Goal: Task Accomplishment & Management: Complete application form

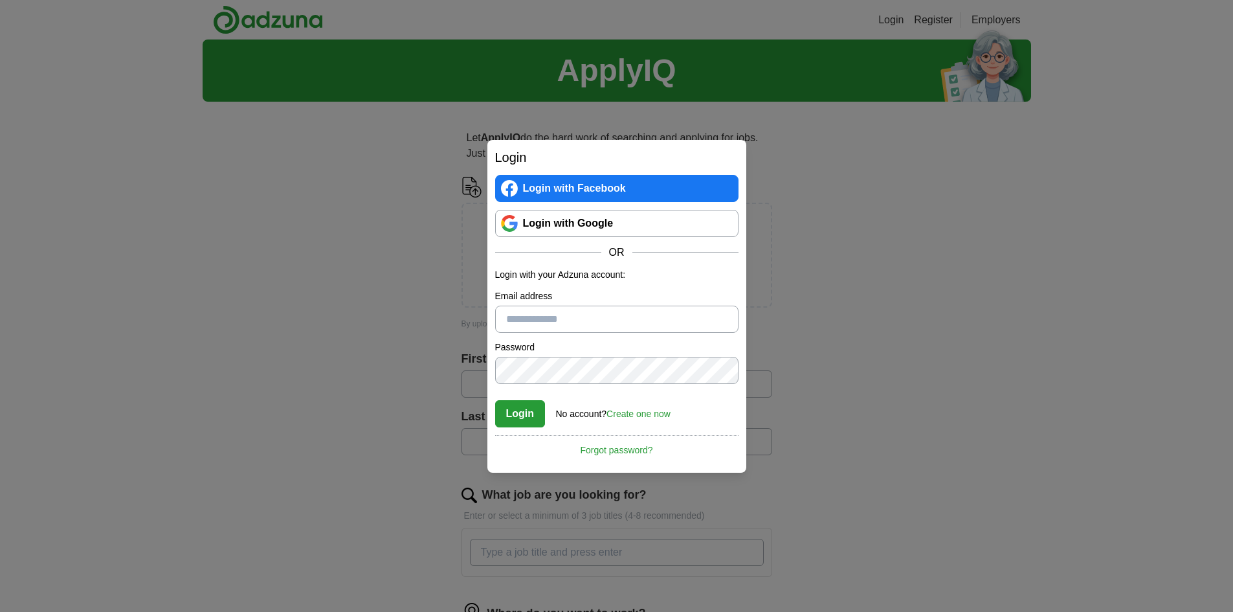
click at [566, 226] on link "Login with Google" at bounding box center [616, 223] width 243 height 27
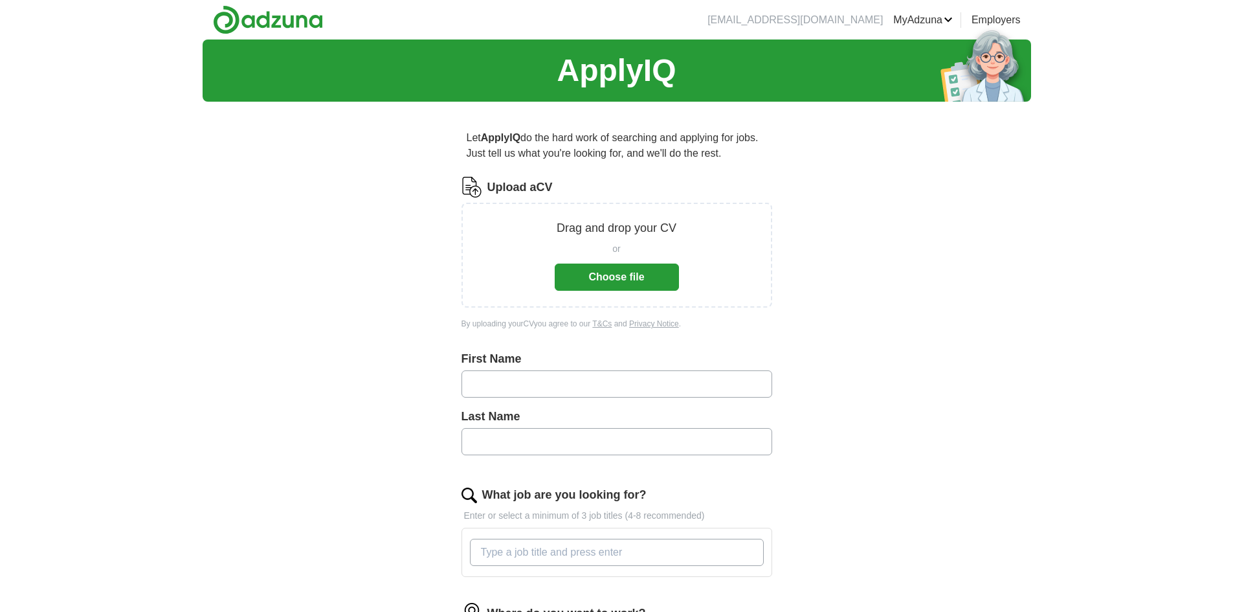
click at [495, 384] on input "text" at bounding box center [617, 383] width 311 height 27
click at [480, 385] on input "text" at bounding box center [617, 383] width 311 height 27
type input "******"
click at [519, 439] on input "text" at bounding box center [617, 441] width 311 height 27
type input "*******"
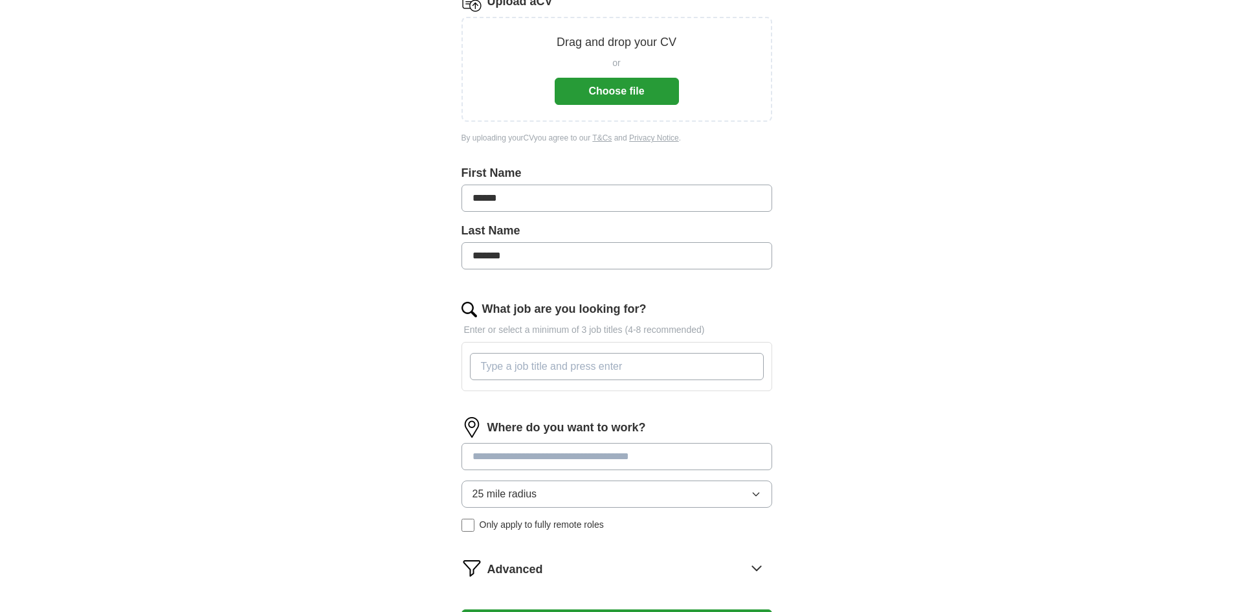
scroll to position [194, 0]
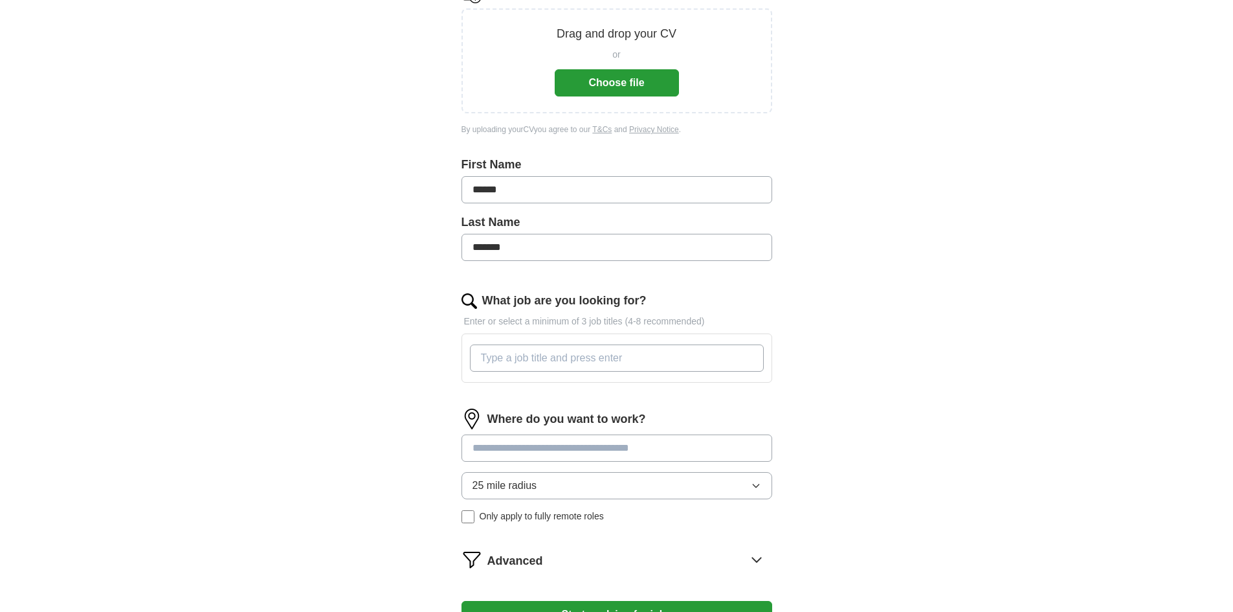
click at [486, 357] on input "What job are you looking for?" at bounding box center [617, 357] width 294 height 27
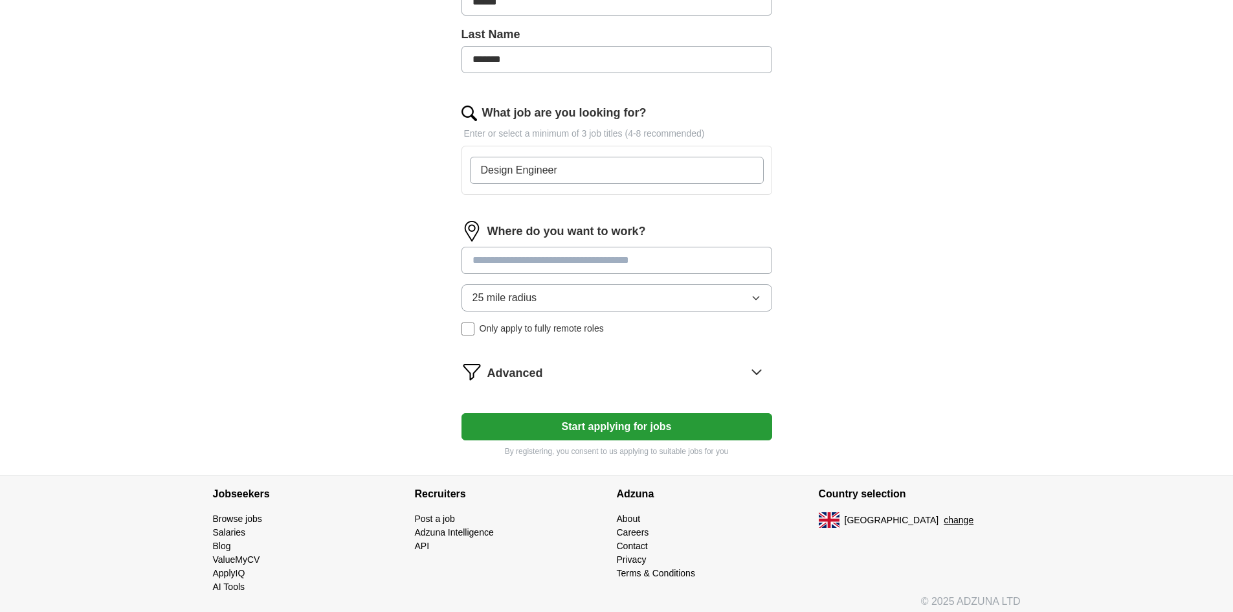
scroll to position [388, 0]
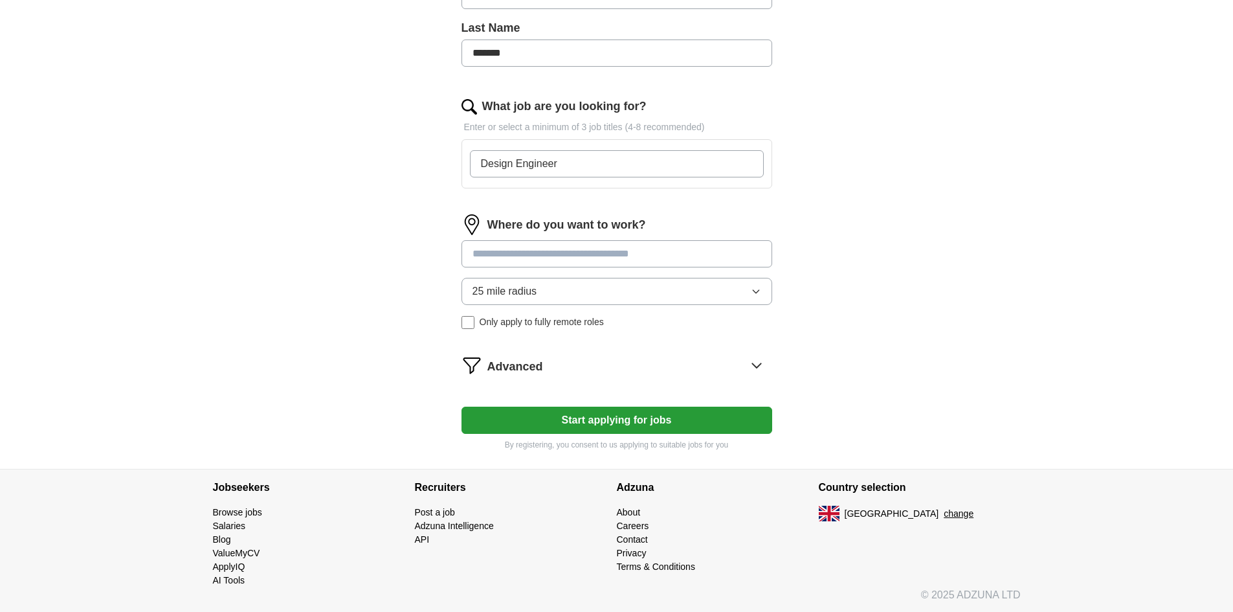
type input "Design Engineer"
click at [545, 251] on div "Where do you want to work? 25 mile radius Only apply to fully remote roles" at bounding box center [617, 276] width 311 height 125
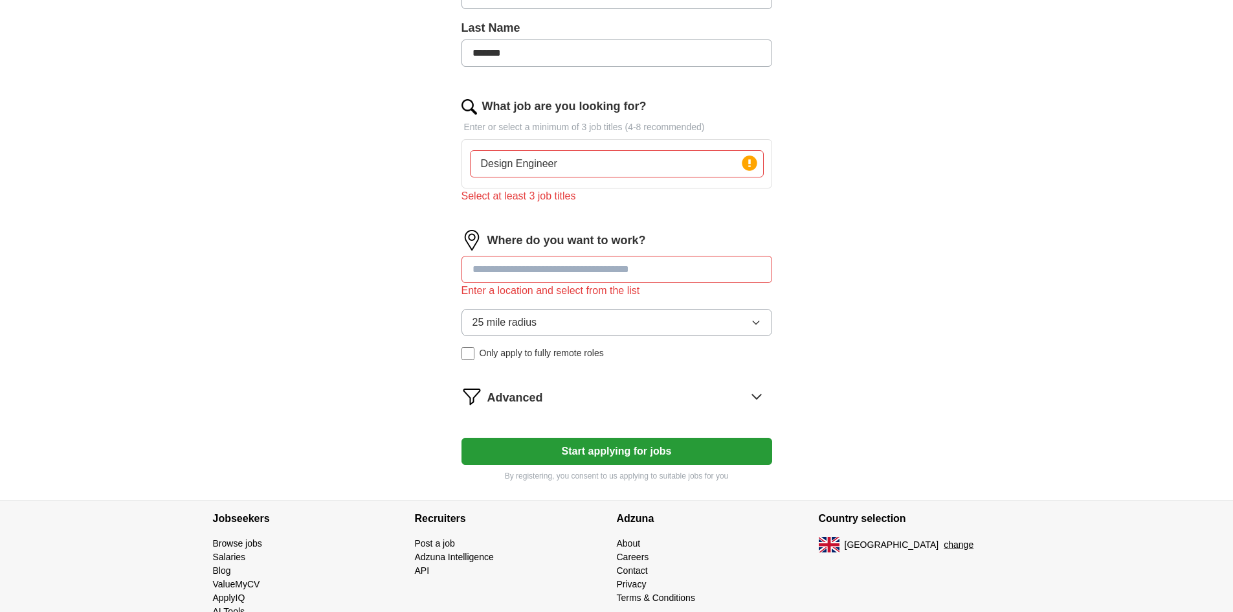
click at [757, 309] on button "25 mile radius" at bounding box center [617, 322] width 311 height 27
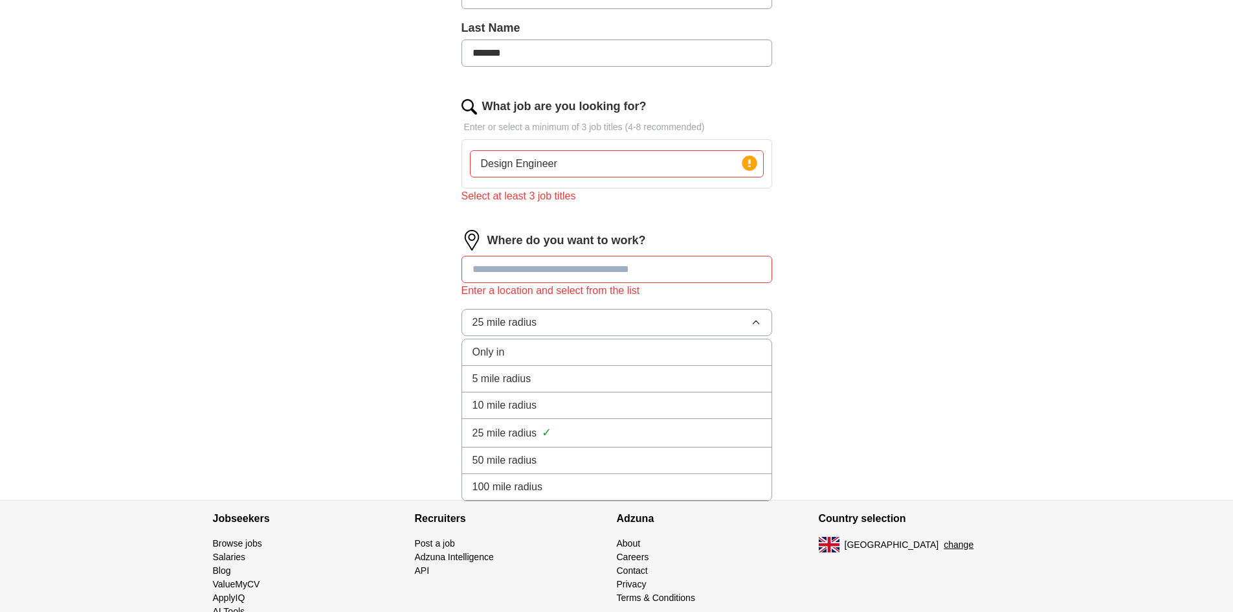
click at [499, 488] on span "100 mile radius" at bounding box center [508, 487] width 71 height 16
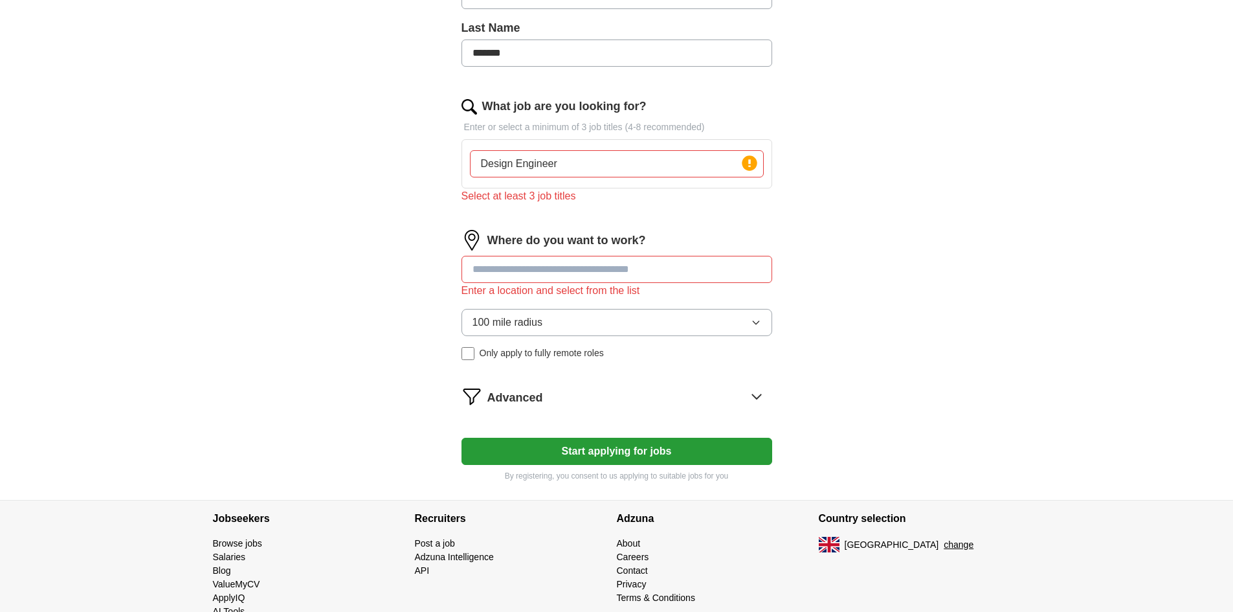
click at [665, 165] on input "Design Engineer" at bounding box center [617, 163] width 294 height 27
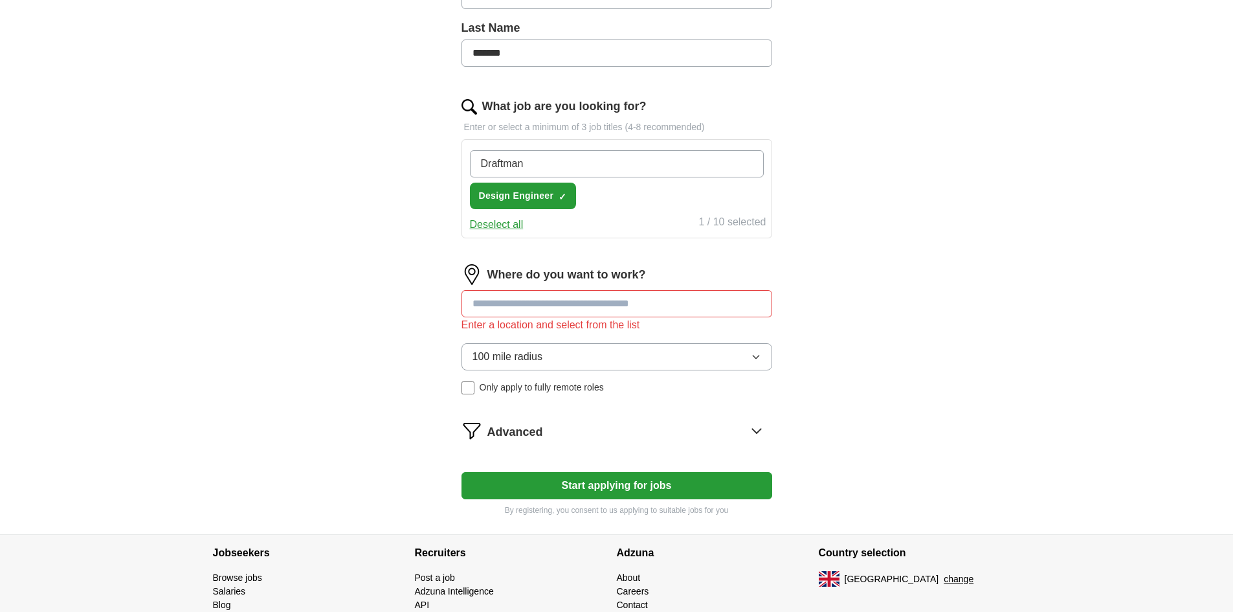
click at [503, 164] on input "Draftman" at bounding box center [617, 163] width 294 height 27
type input "Draftsman"
click at [618, 166] on input "What job are you looking for?" at bounding box center [617, 163] width 294 height 27
type input "Engineer"
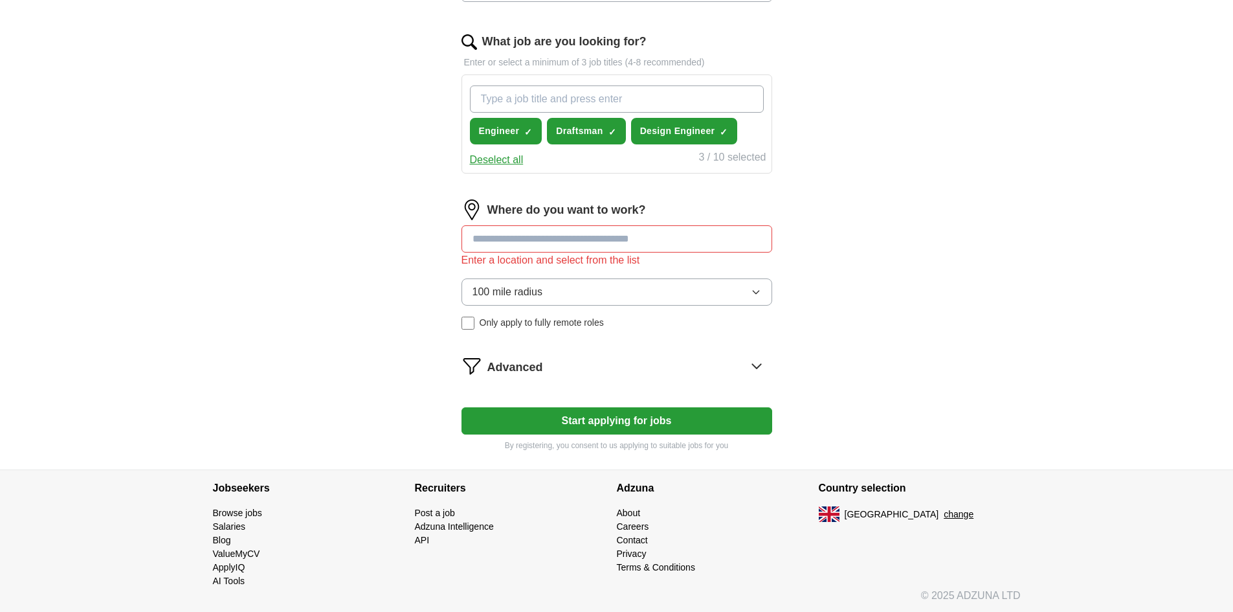
scroll to position [455, 0]
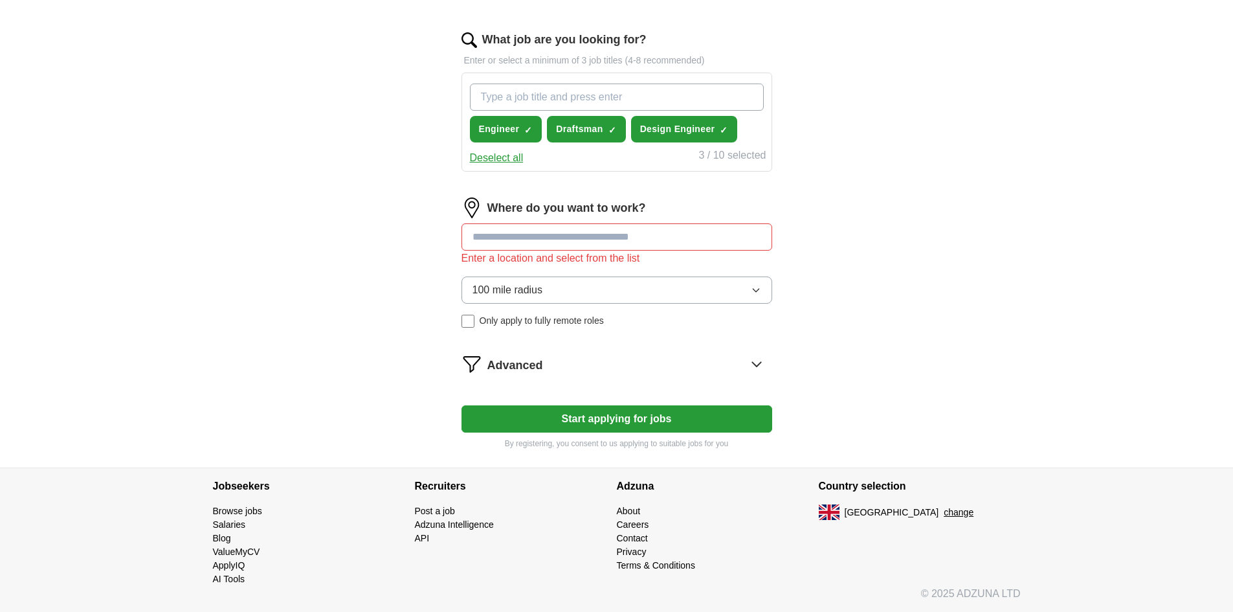
click at [485, 238] on input at bounding box center [617, 236] width 311 height 27
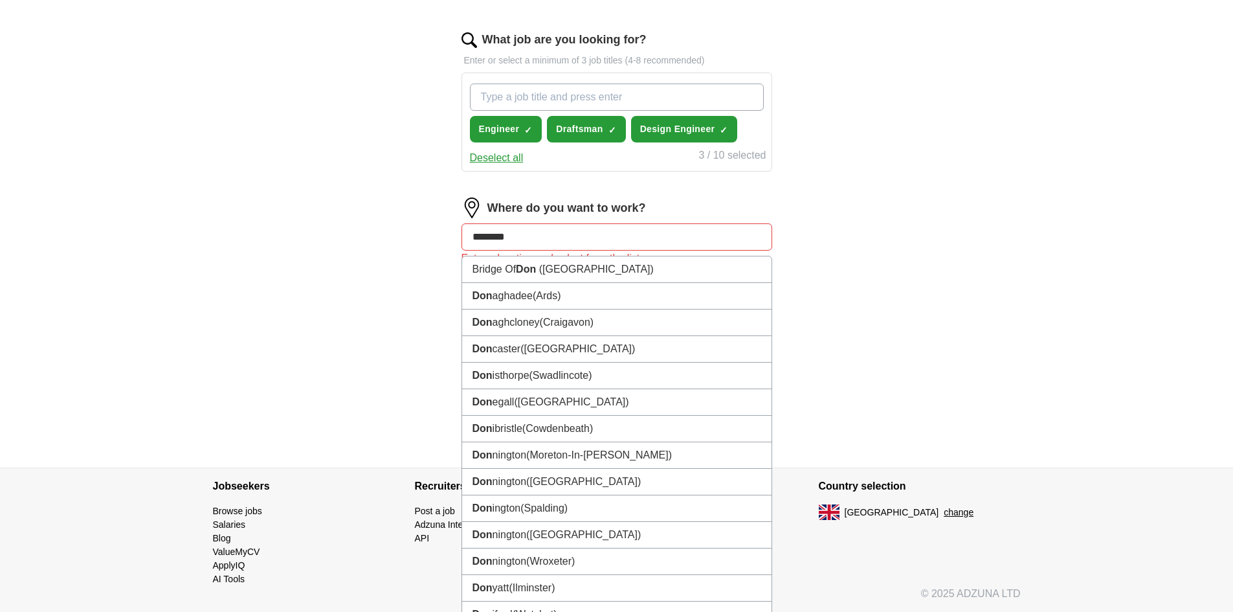
type input "*********"
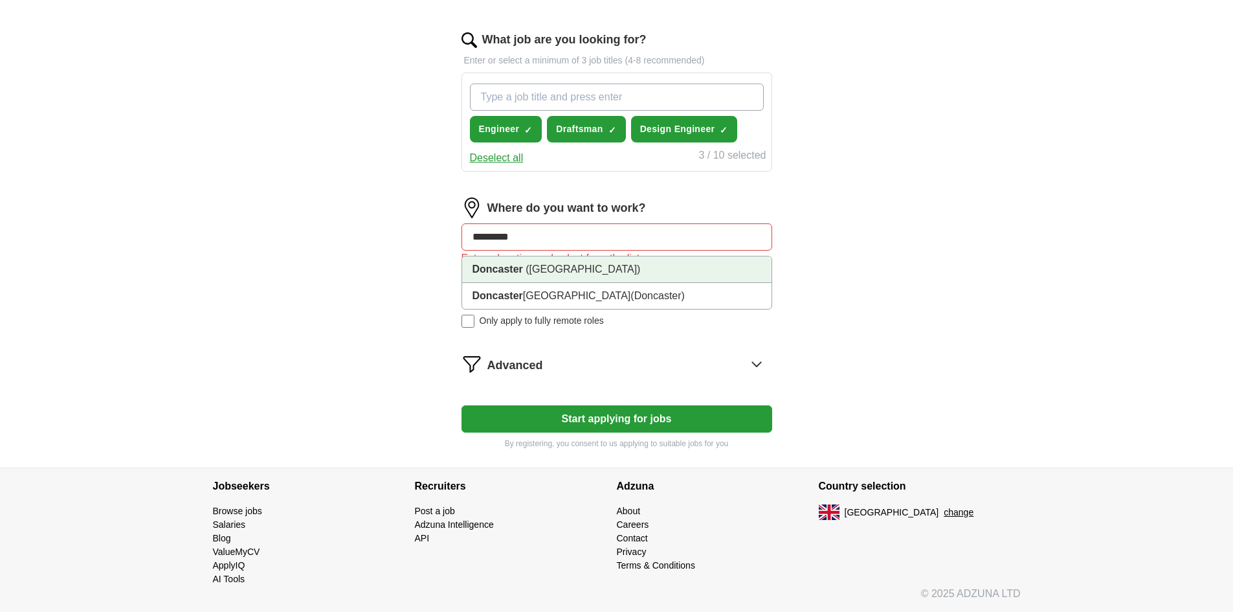
click at [512, 273] on strong "Doncaster" at bounding box center [498, 268] width 50 height 11
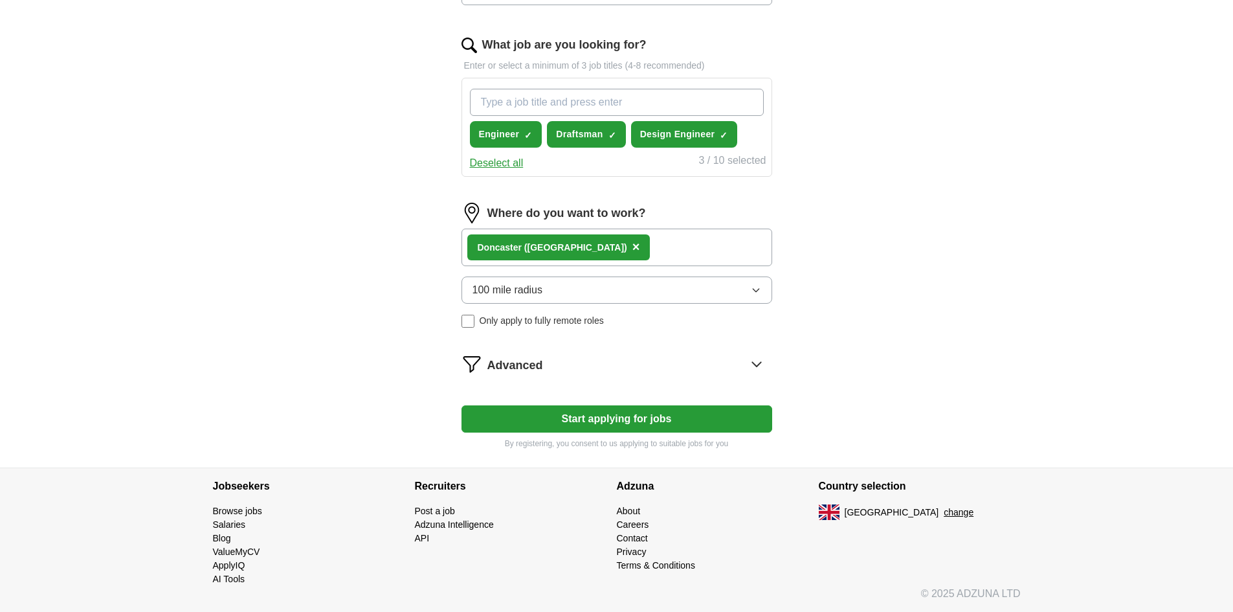
click at [602, 424] on button "Start applying for jobs" at bounding box center [617, 418] width 311 height 27
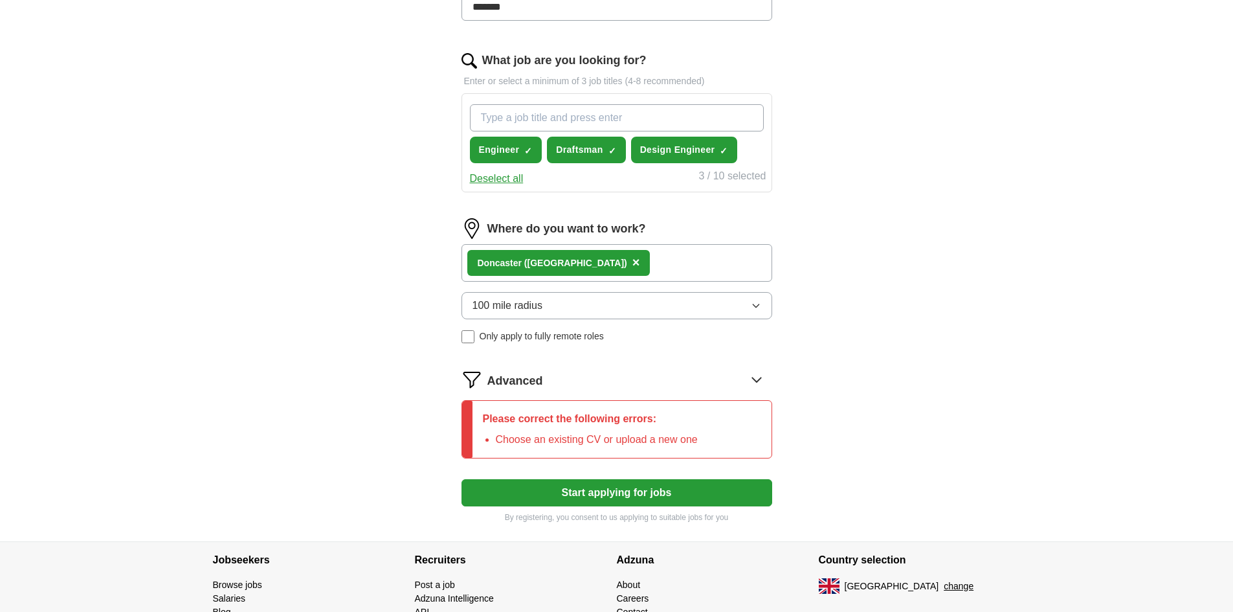
scroll to position [465, 0]
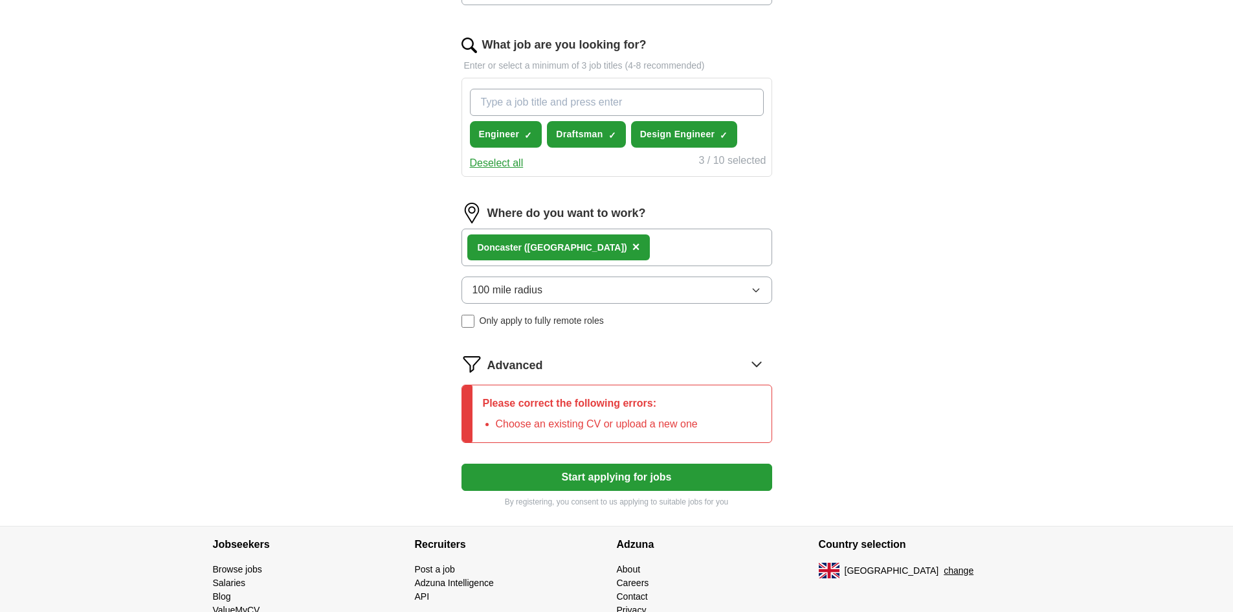
drag, startPoint x: 602, startPoint y: 424, endPoint x: 901, endPoint y: 495, distance: 306.8
click at [603, 423] on li "Choose an existing CV or upload a new one" at bounding box center [597, 424] width 202 height 16
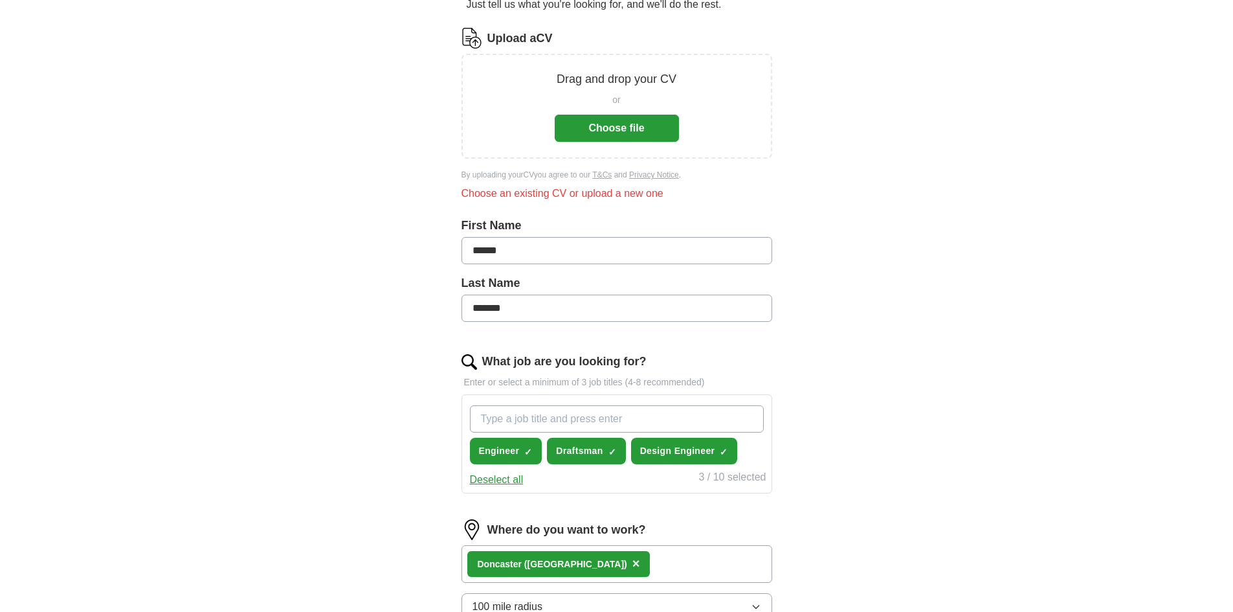
scroll to position [71, 0]
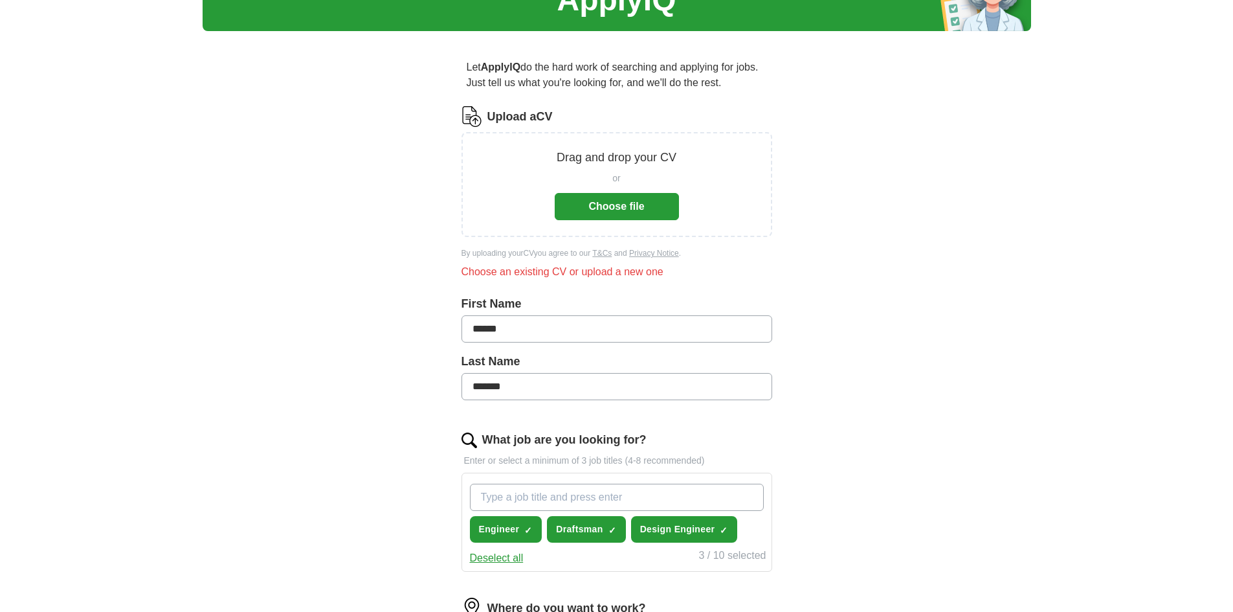
click at [598, 207] on button "Choose file" at bounding box center [617, 206] width 124 height 27
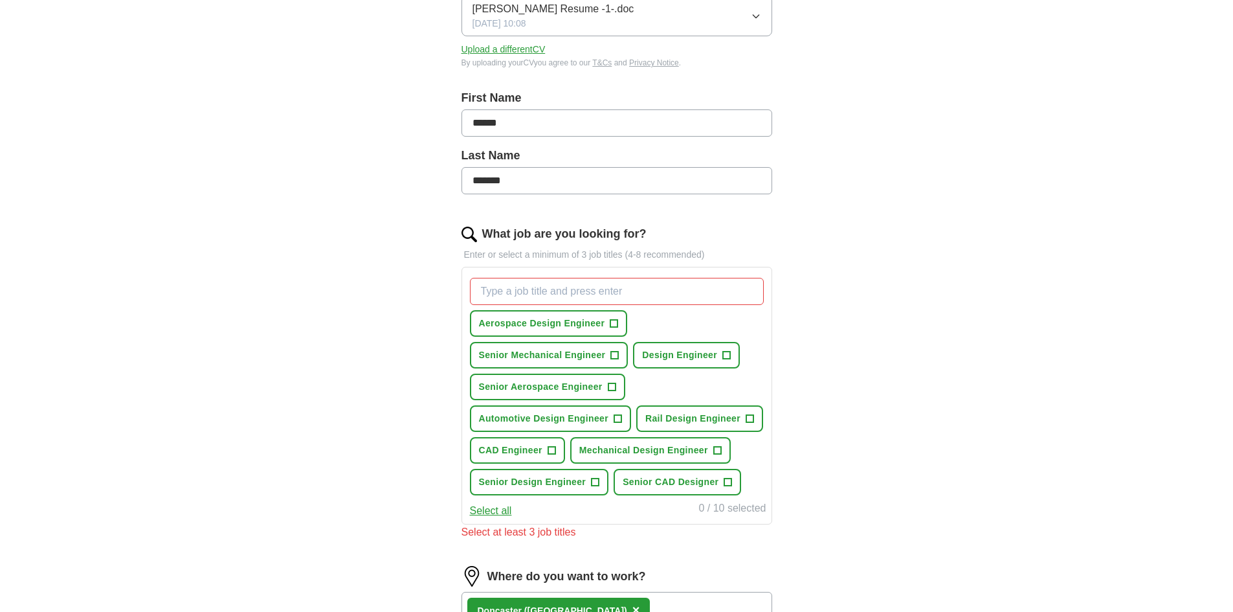
scroll to position [265, 0]
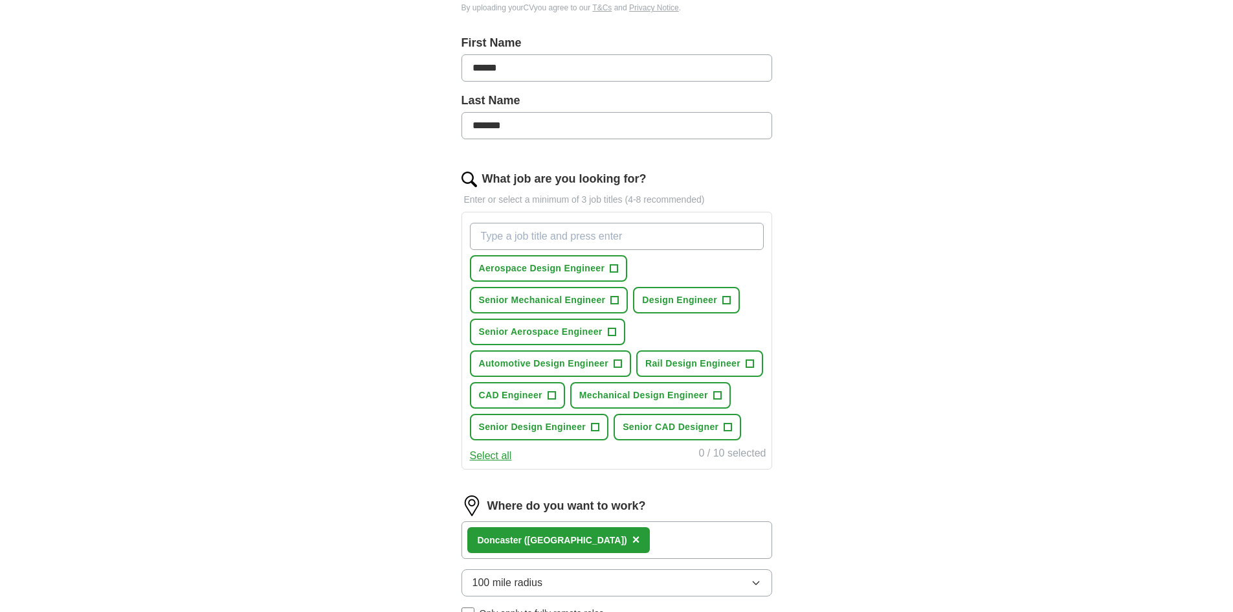
click at [478, 235] on input "What job are you looking for?" at bounding box center [617, 236] width 294 height 27
type input "Design Engineer"
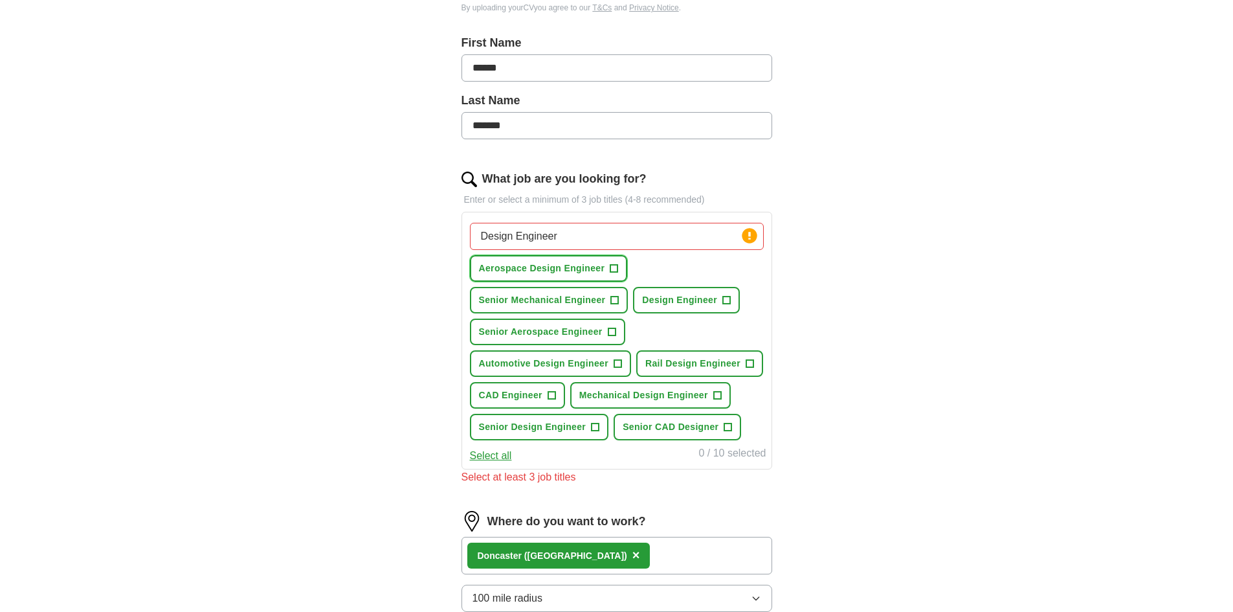
click at [615, 267] on span "+" at bounding box center [615, 268] width 8 height 10
click at [618, 364] on span "+" at bounding box center [618, 364] width 8 height 10
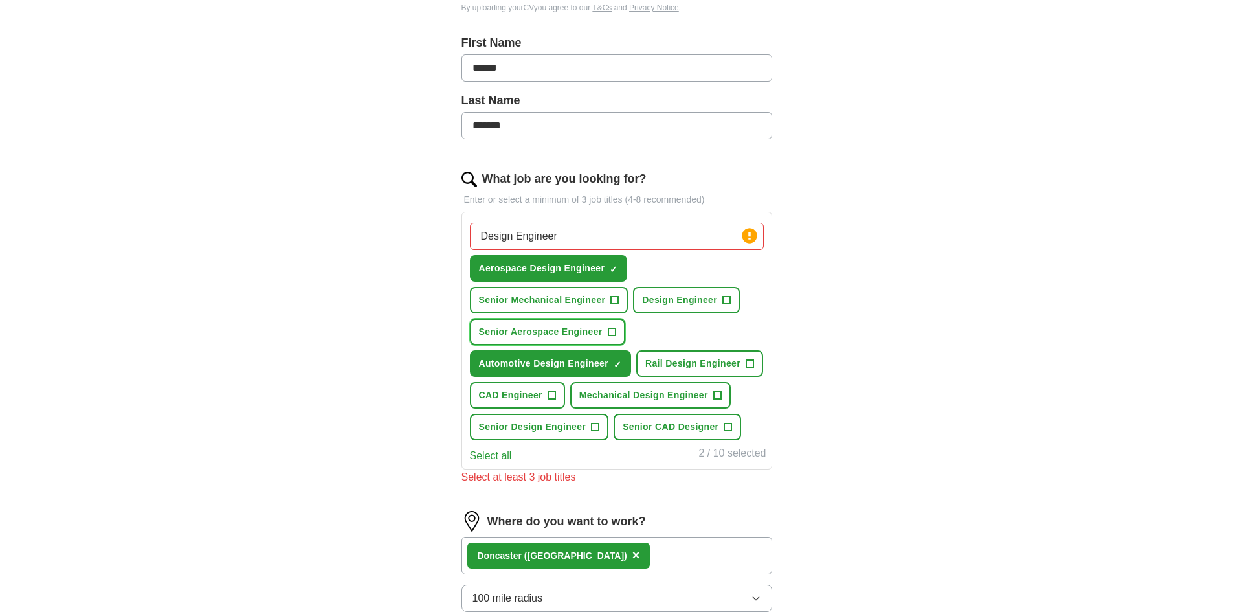
click at [612, 330] on span "+" at bounding box center [612, 332] width 8 height 10
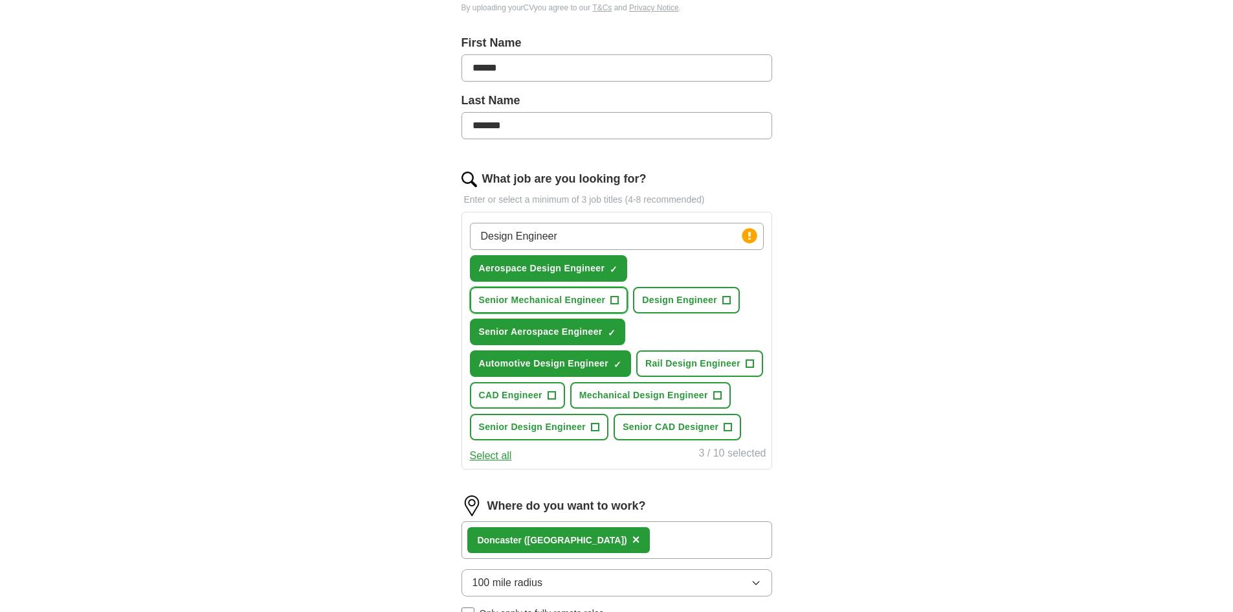
click at [612, 298] on span "+" at bounding box center [615, 300] width 8 height 10
click at [727, 302] on span "+" at bounding box center [727, 300] width 8 height 10
click at [750, 367] on span "+" at bounding box center [750, 364] width 8 height 10
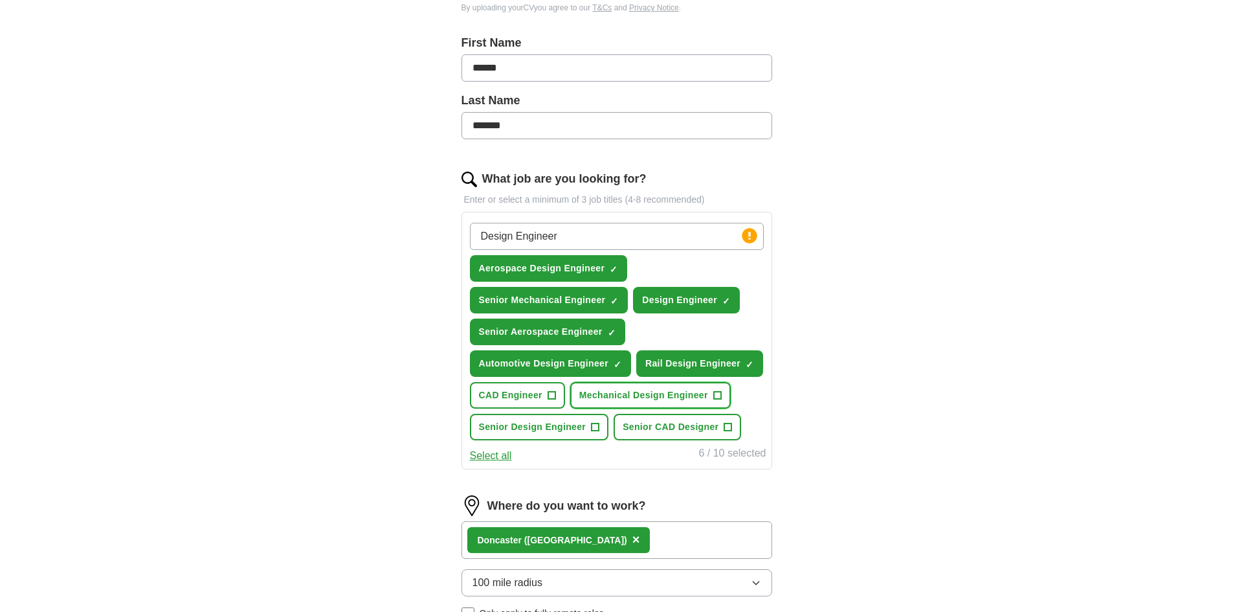
click at [719, 393] on span "+" at bounding box center [717, 395] width 8 height 10
click at [550, 394] on span "+" at bounding box center [552, 395] width 8 height 10
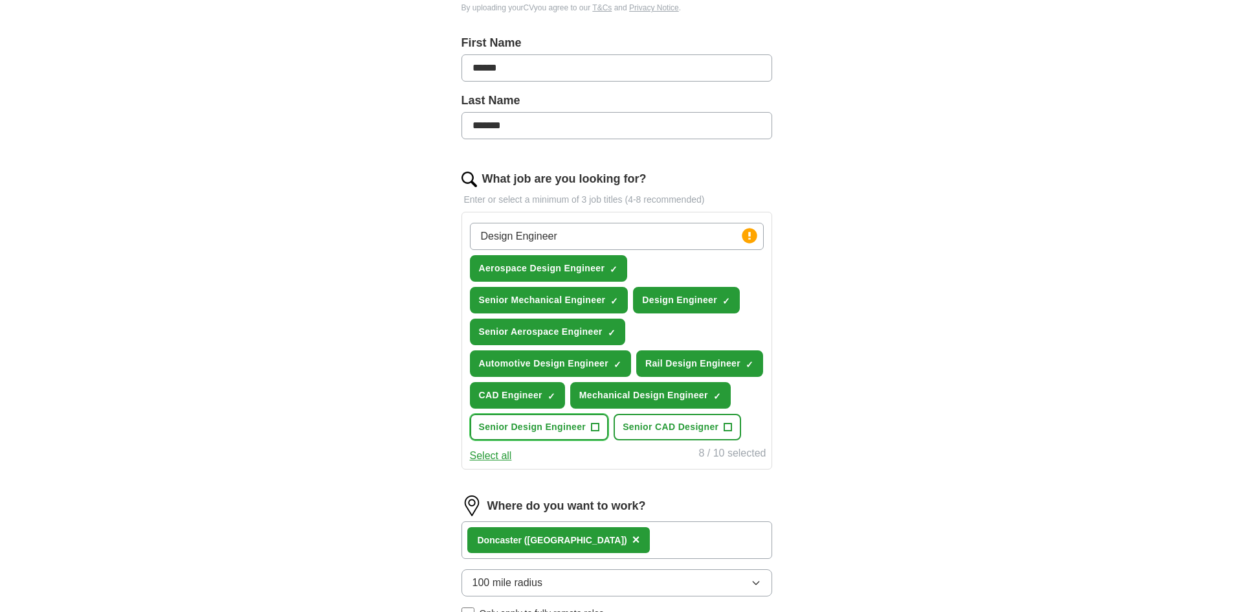
click at [594, 425] on span "+" at bounding box center [596, 427] width 8 height 10
click at [730, 425] on span "+" at bounding box center [728, 427] width 8 height 10
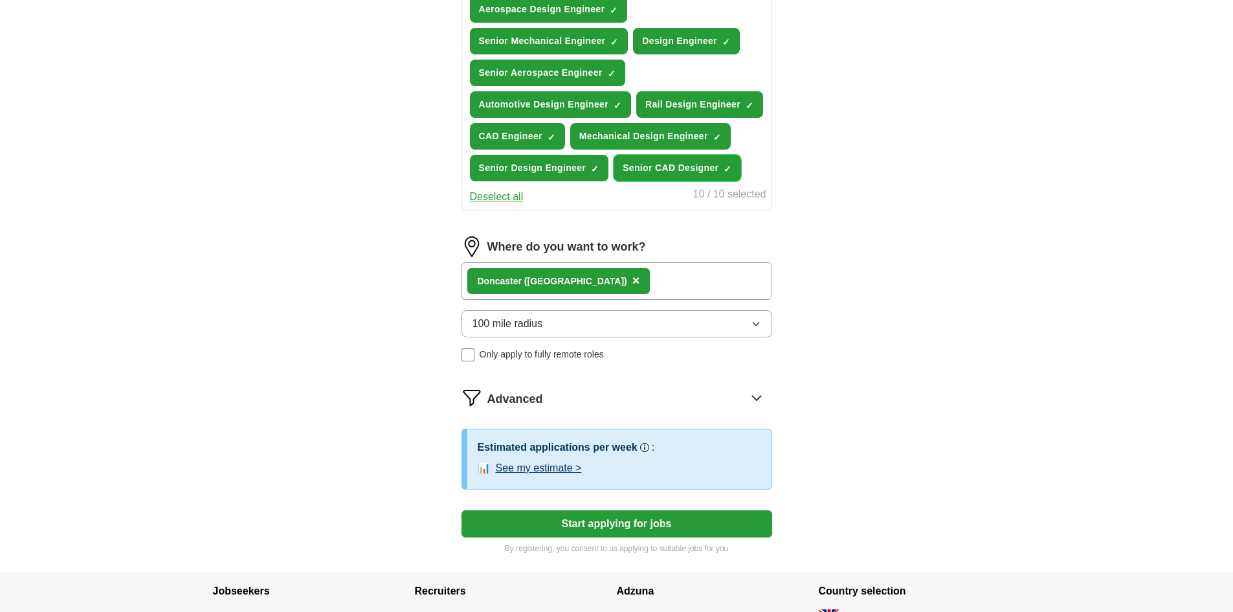
scroll to position [589, 0]
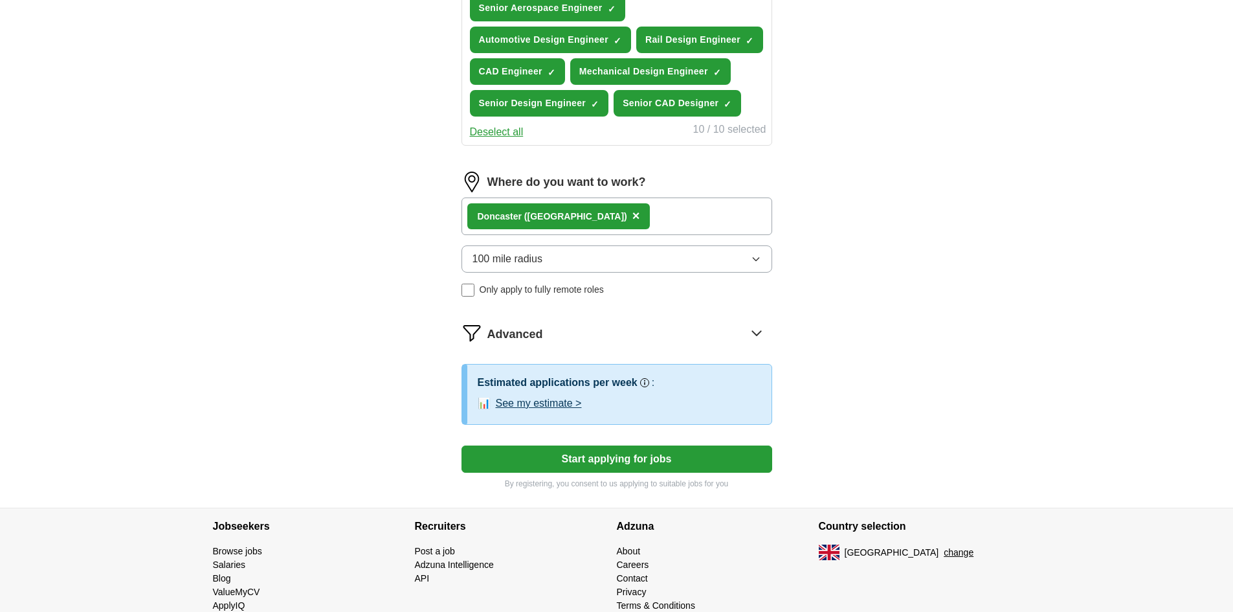
click at [552, 404] on button "See my estimate >" at bounding box center [539, 404] width 86 height 16
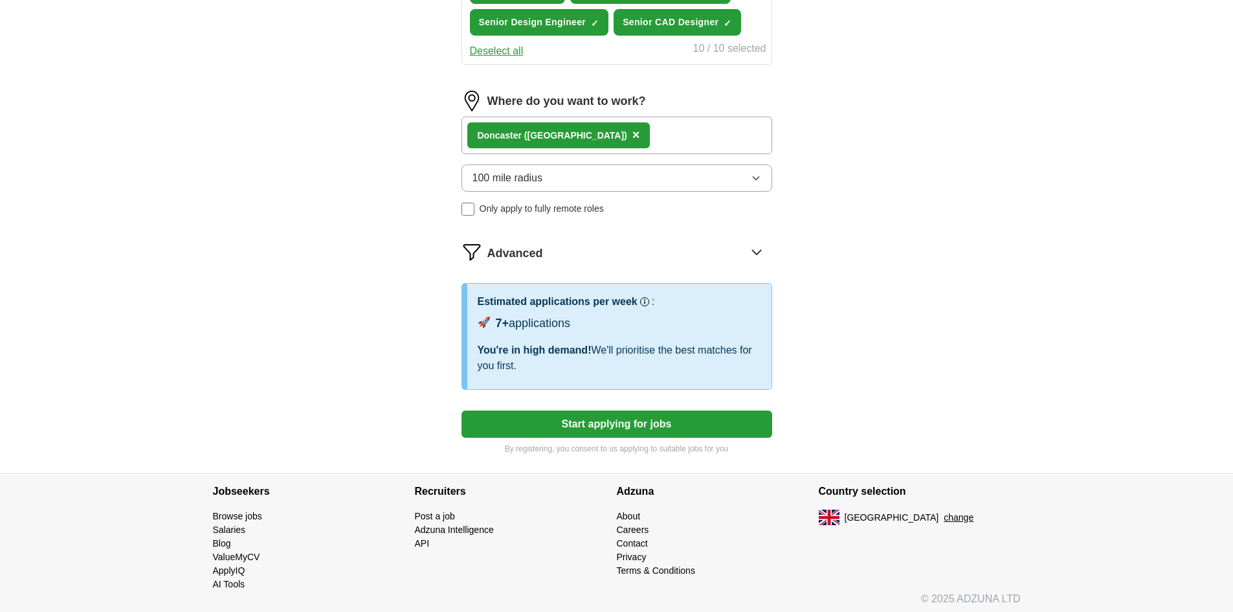
scroll to position [675, 0]
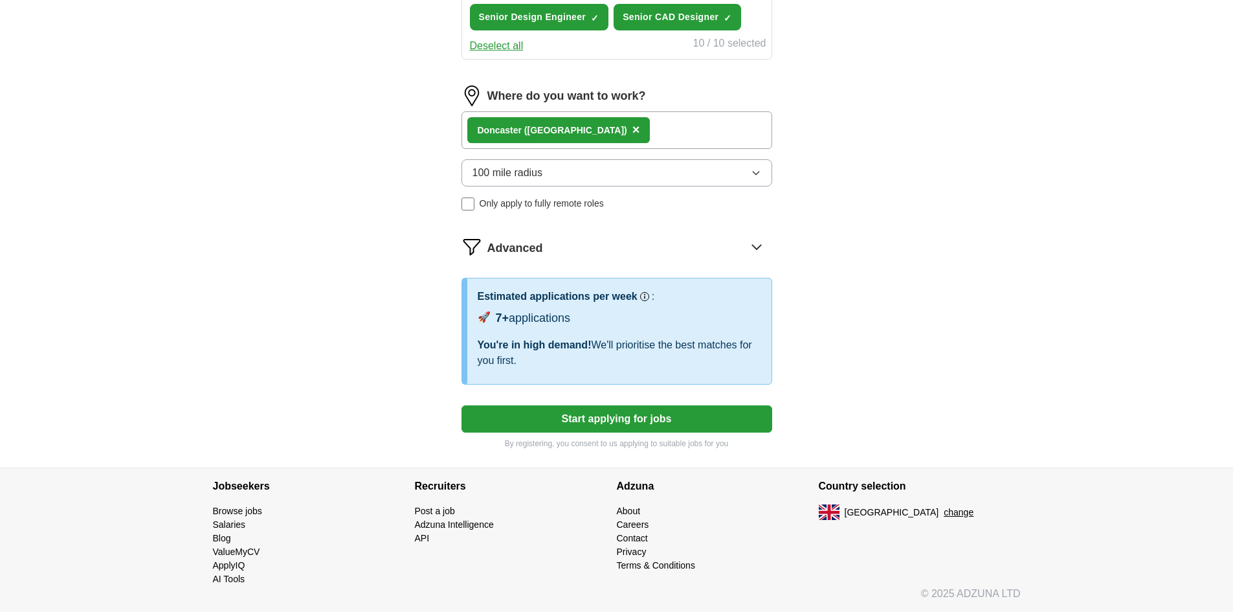
click at [614, 420] on button "Start applying for jobs" at bounding box center [617, 418] width 311 height 27
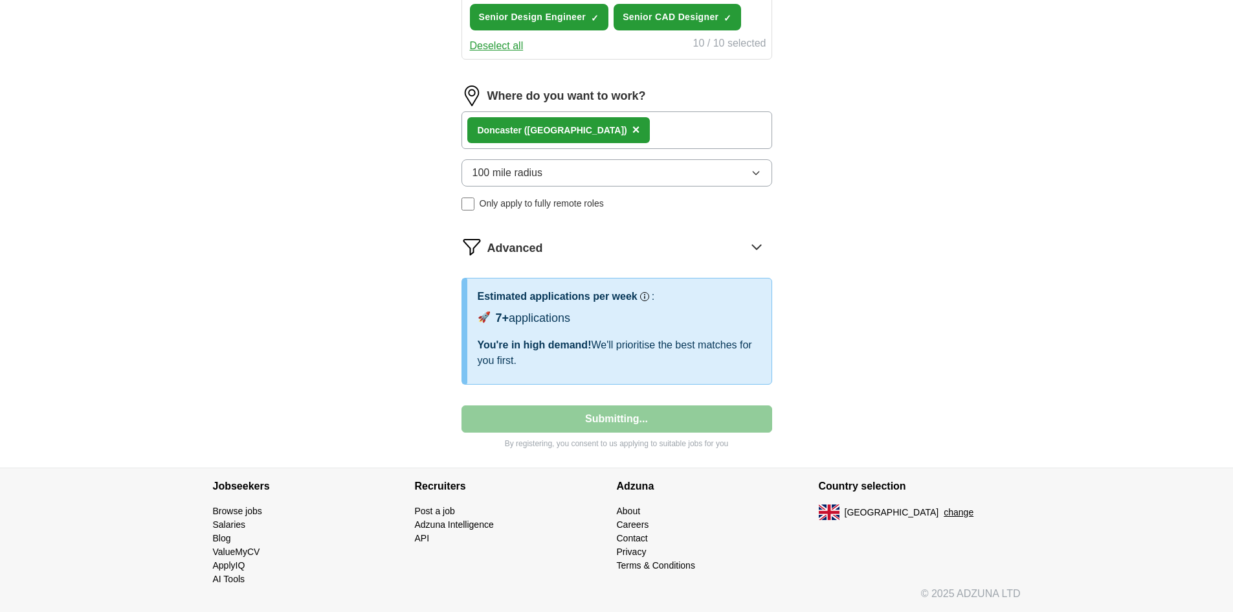
select select "**"
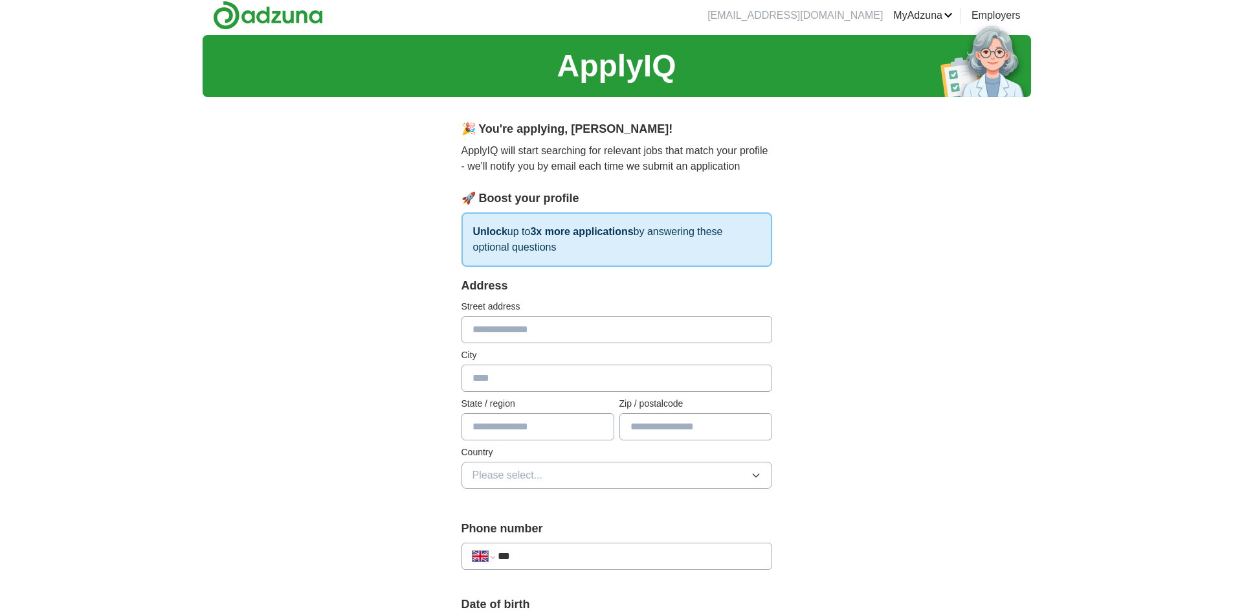
scroll to position [0, 0]
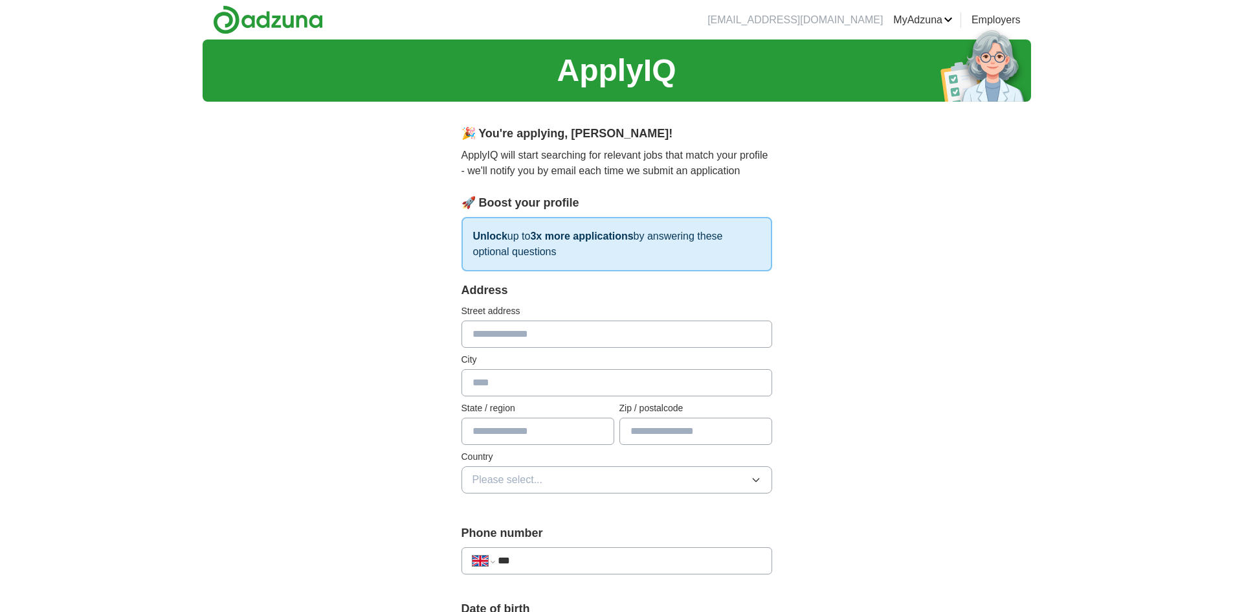
click at [619, 335] on input "text" at bounding box center [617, 333] width 311 height 27
click at [568, 334] on input "**********" at bounding box center [617, 333] width 311 height 27
type input "**********"
click at [508, 384] on input "text" at bounding box center [617, 382] width 311 height 27
type input "*********"
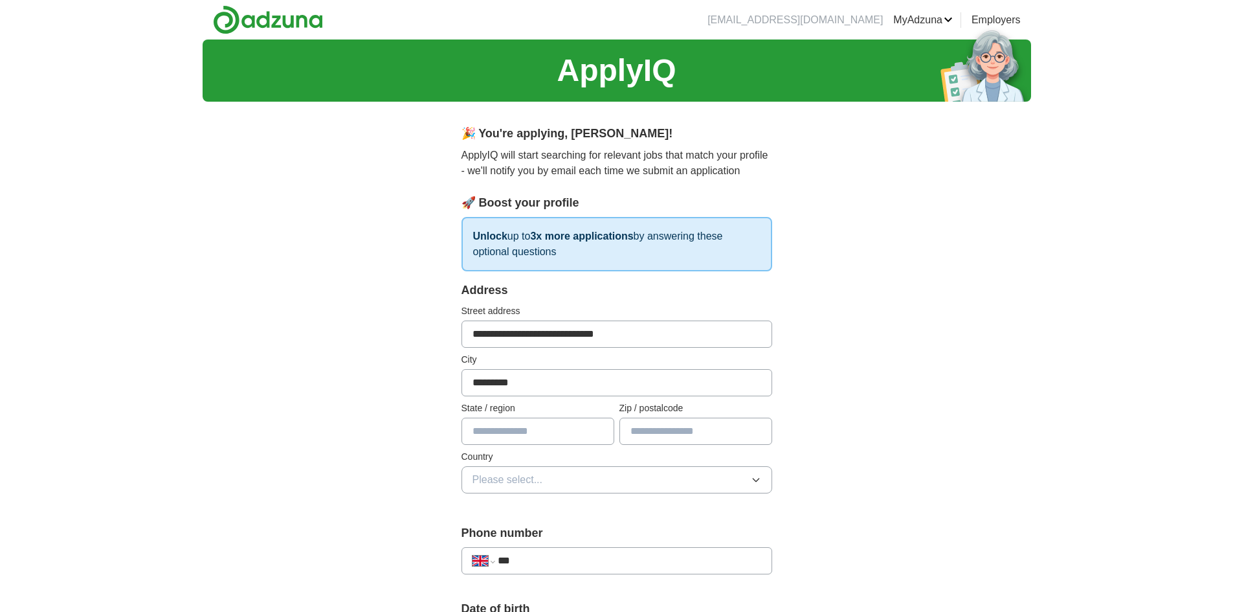
click at [557, 431] on input "text" at bounding box center [538, 431] width 153 height 27
type input "**********"
click at [741, 434] on input "text" at bounding box center [696, 431] width 153 height 27
type input "******"
click at [757, 480] on icon "button" at bounding box center [756, 480] width 10 height 10
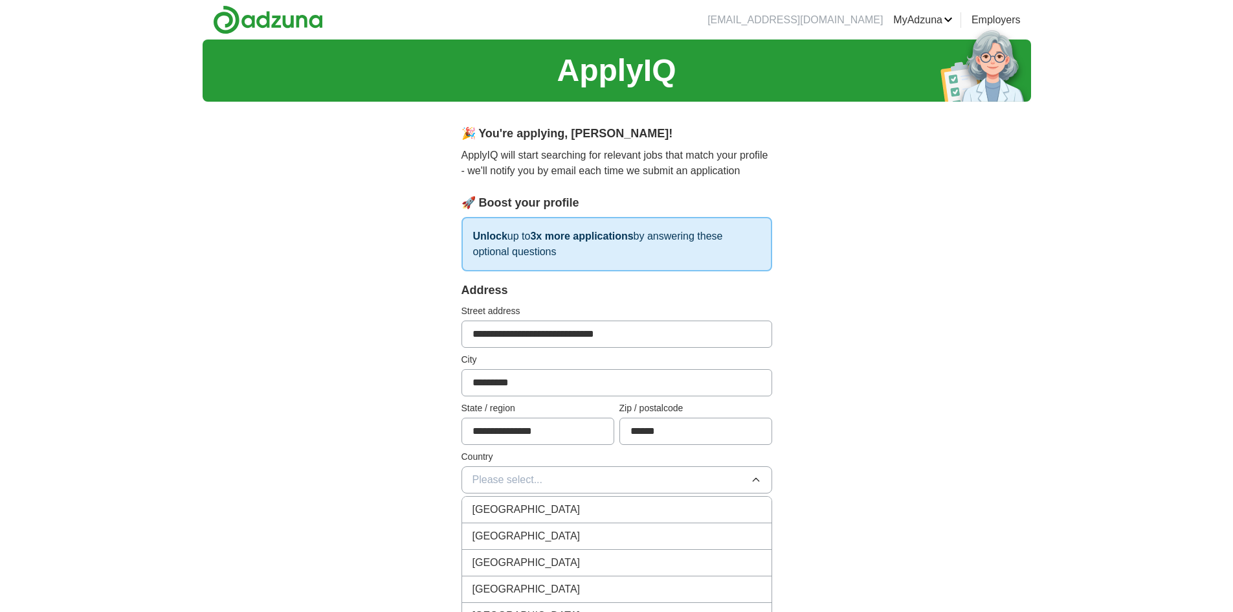
click at [518, 510] on span "[GEOGRAPHIC_DATA]" at bounding box center [527, 510] width 108 height 16
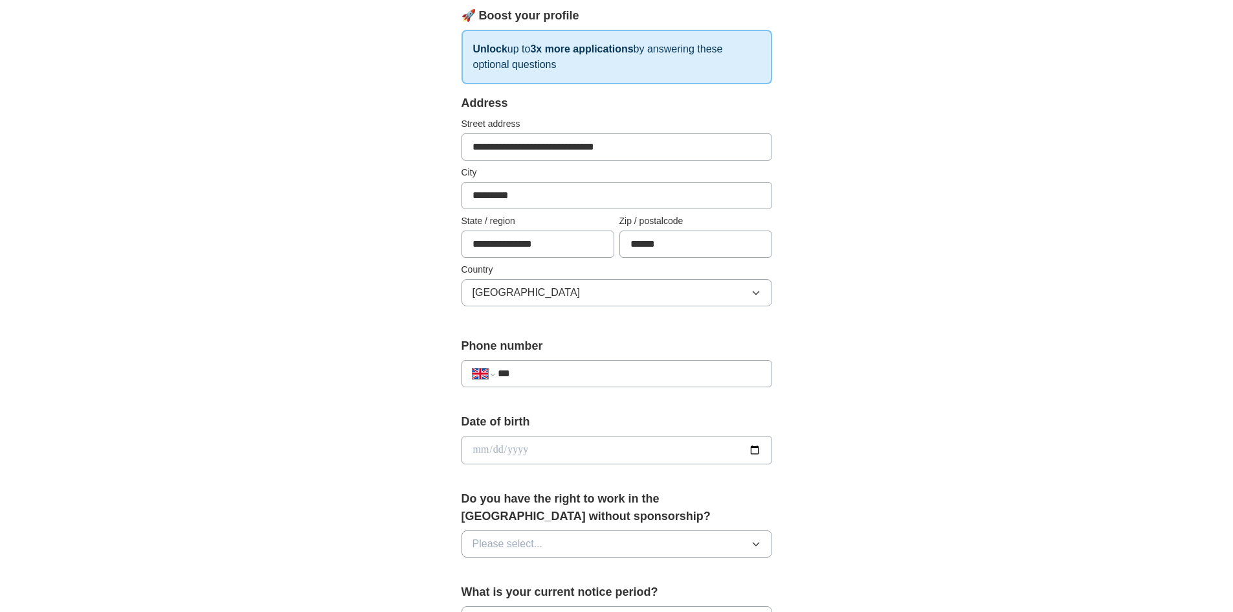
scroll to position [259, 0]
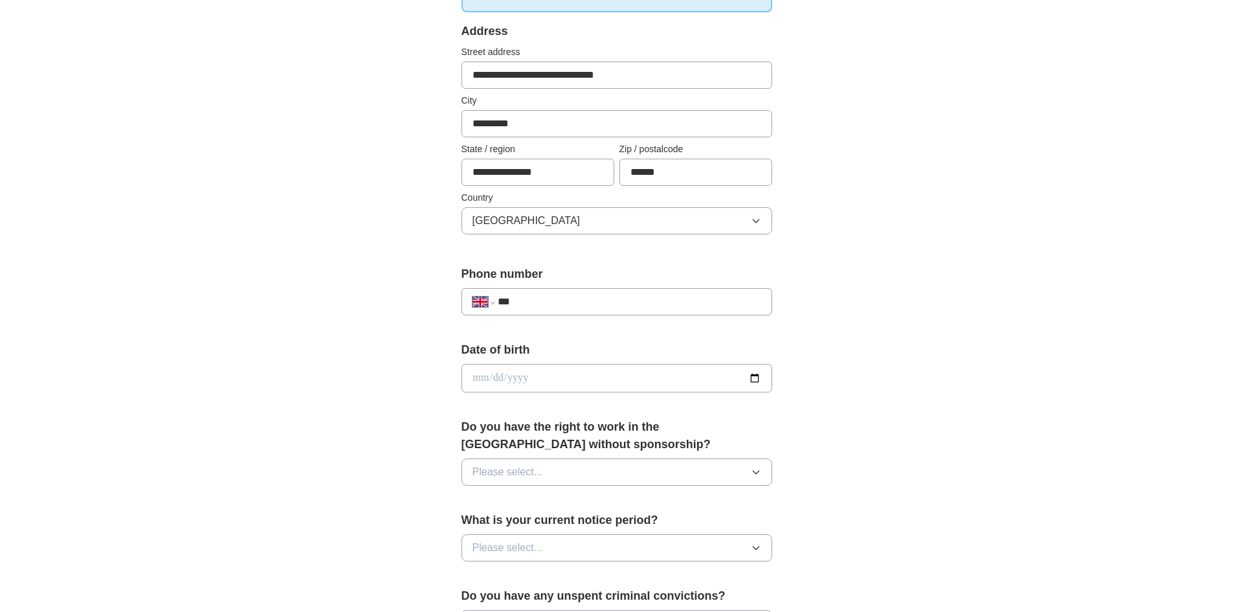
click at [572, 306] on input "***" at bounding box center [629, 302] width 263 height 16
type input "**********"
click at [584, 374] on input "date" at bounding box center [617, 378] width 311 height 28
type input "**********"
click at [579, 480] on button "Please select..." at bounding box center [617, 471] width 311 height 27
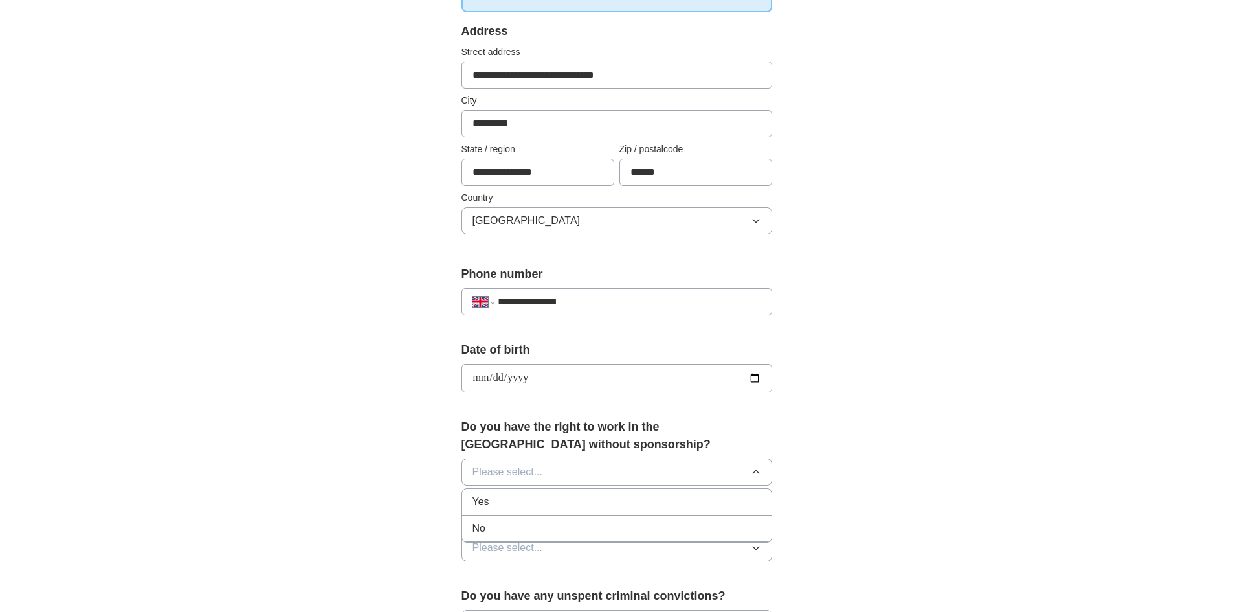
click at [762, 476] on button "Please select..." at bounding box center [617, 471] width 311 height 27
click at [755, 469] on icon "button" at bounding box center [756, 472] width 10 height 10
click at [495, 507] on div "Yes" at bounding box center [617, 502] width 289 height 16
click at [756, 550] on icon "button" at bounding box center [756, 548] width 10 height 10
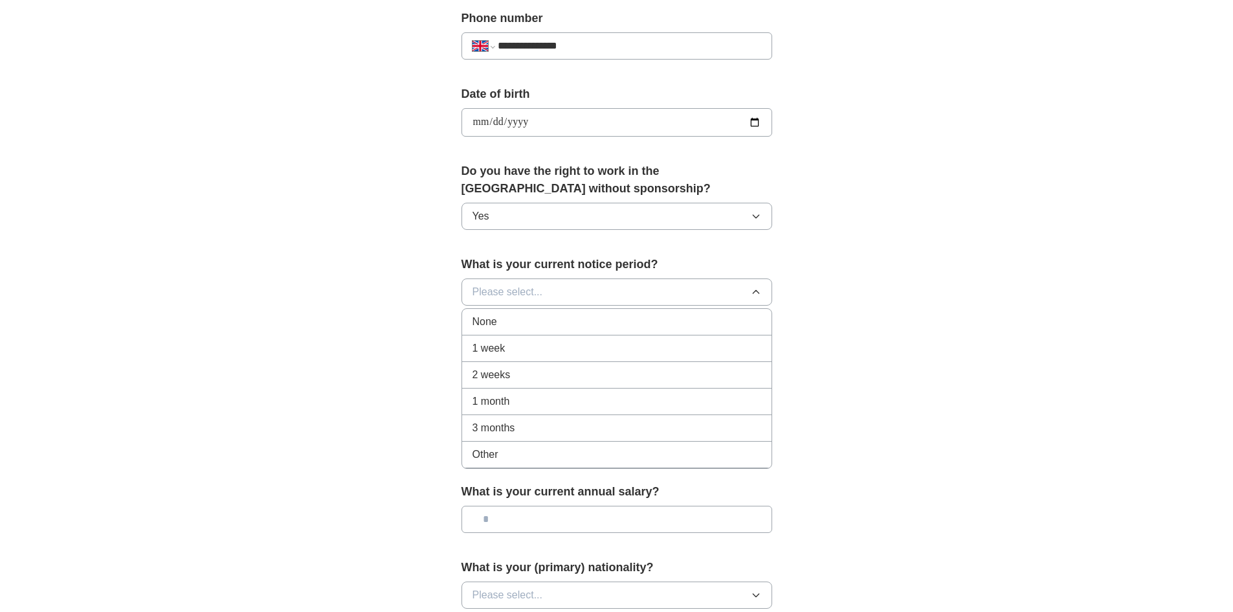
scroll to position [518, 0]
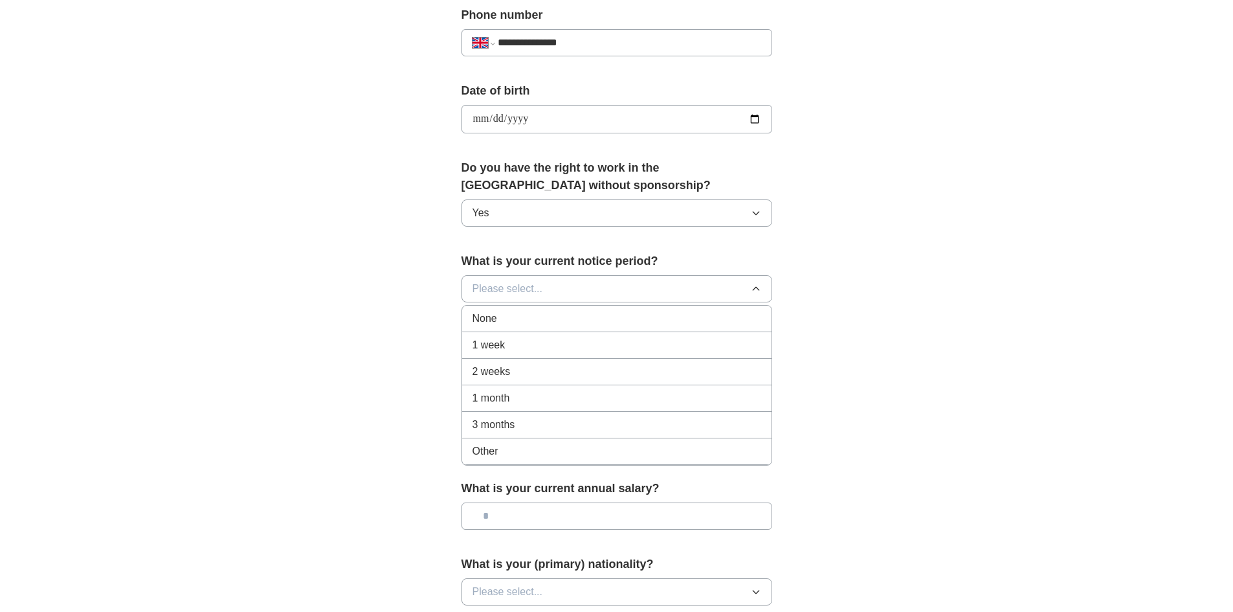
click at [480, 319] on span "None" at bounding box center [485, 319] width 25 height 16
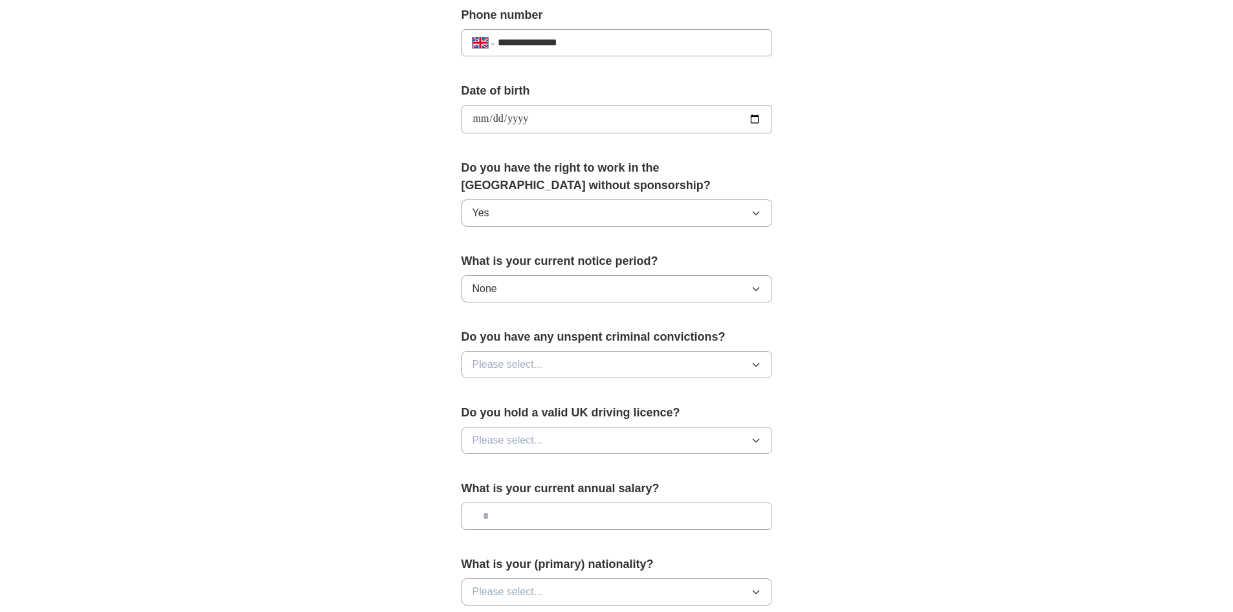
click at [759, 365] on icon "button" at bounding box center [756, 364] width 10 height 10
click at [482, 418] on span "No" at bounding box center [479, 421] width 13 height 16
drag, startPoint x: 482, startPoint y: 418, endPoint x: 428, endPoint y: 453, distance: 64.1
click at [482, 418] on label "Do you hold a valid UK driving licence?" at bounding box center [617, 412] width 311 height 17
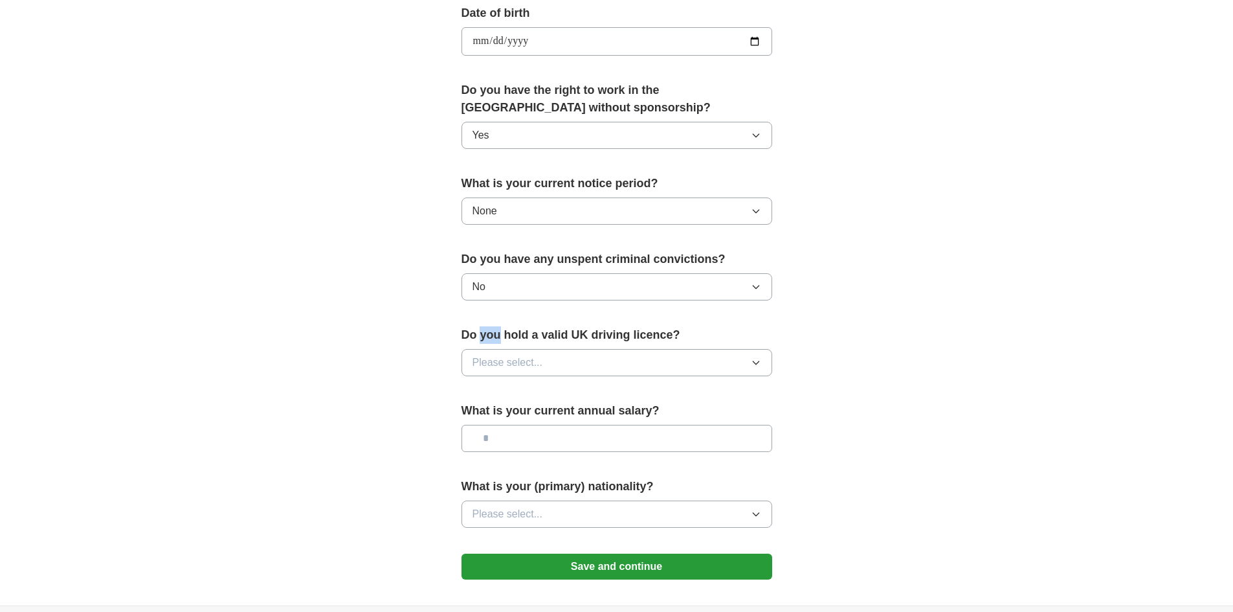
scroll to position [647, 0]
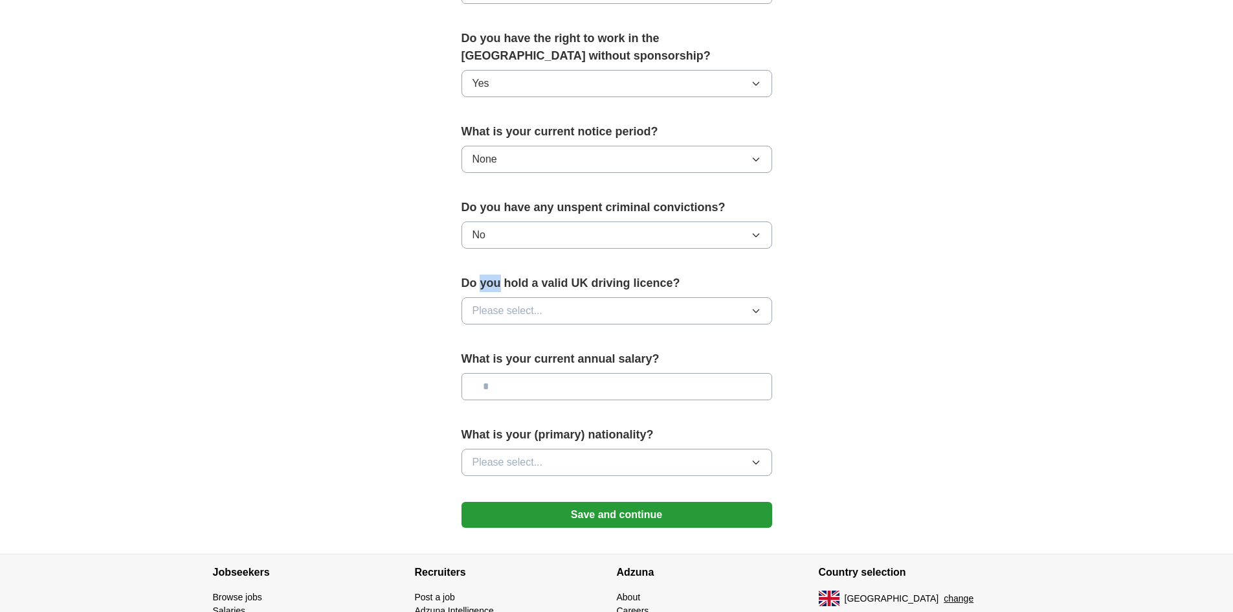
click at [757, 313] on icon "button" at bounding box center [756, 311] width 10 height 10
click at [535, 342] on div "Yes" at bounding box center [617, 341] width 289 height 16
click at [499, 388] on input "text" at bounding box center [617, 386] width 311 height 27
click at [491, 386] on input "text" at bounding box center [617, 386] width 311 height 27
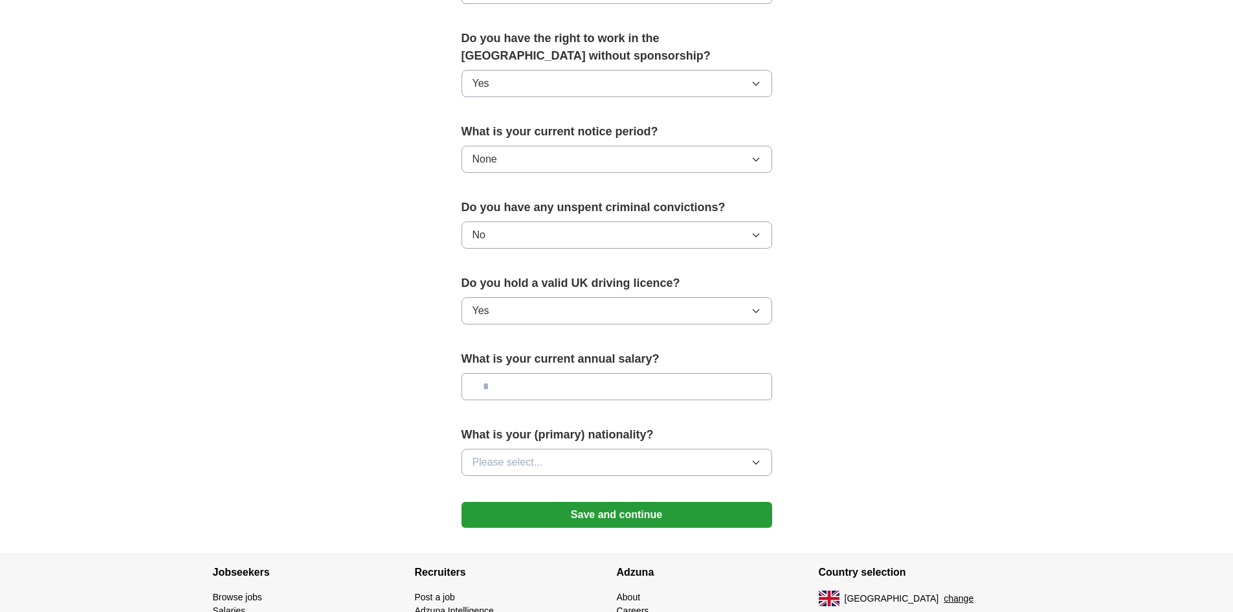
click at [613, 395] on input "text" at bounding box center [617, 386] width 311 height 27
type input "*******"
click at [756, 464] on icon "button" at bounding box center [756, 462] width 6 height 3
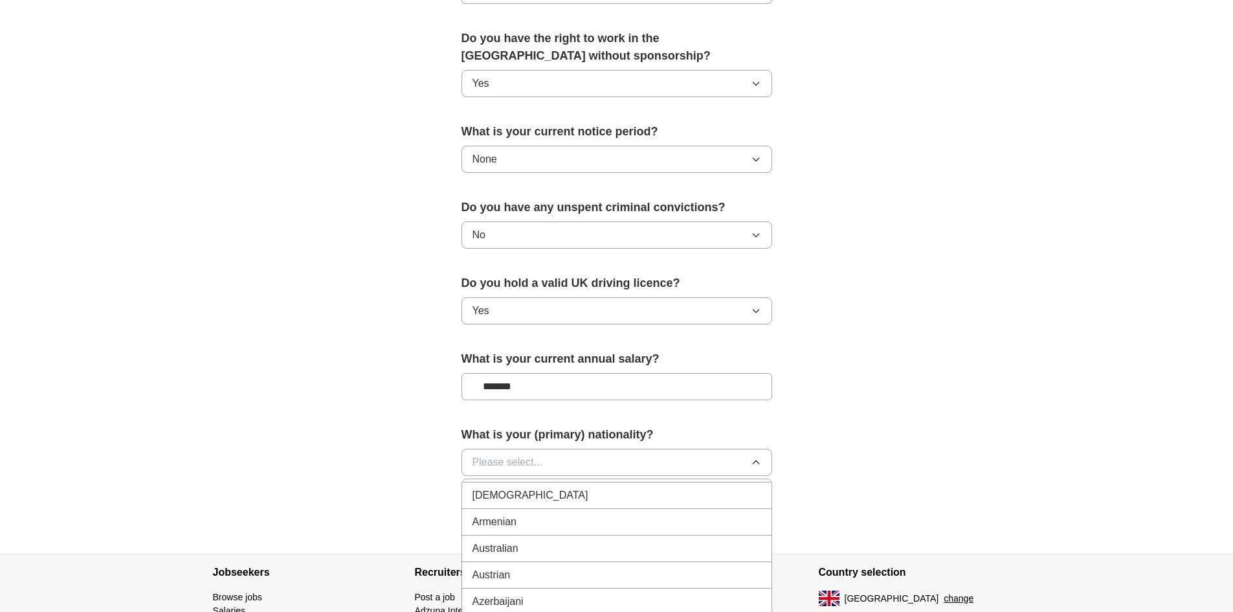
scroll to position [0, 0]
click at [473, 517] on span "British" at bounding box center [487, 519] width 28 height 16
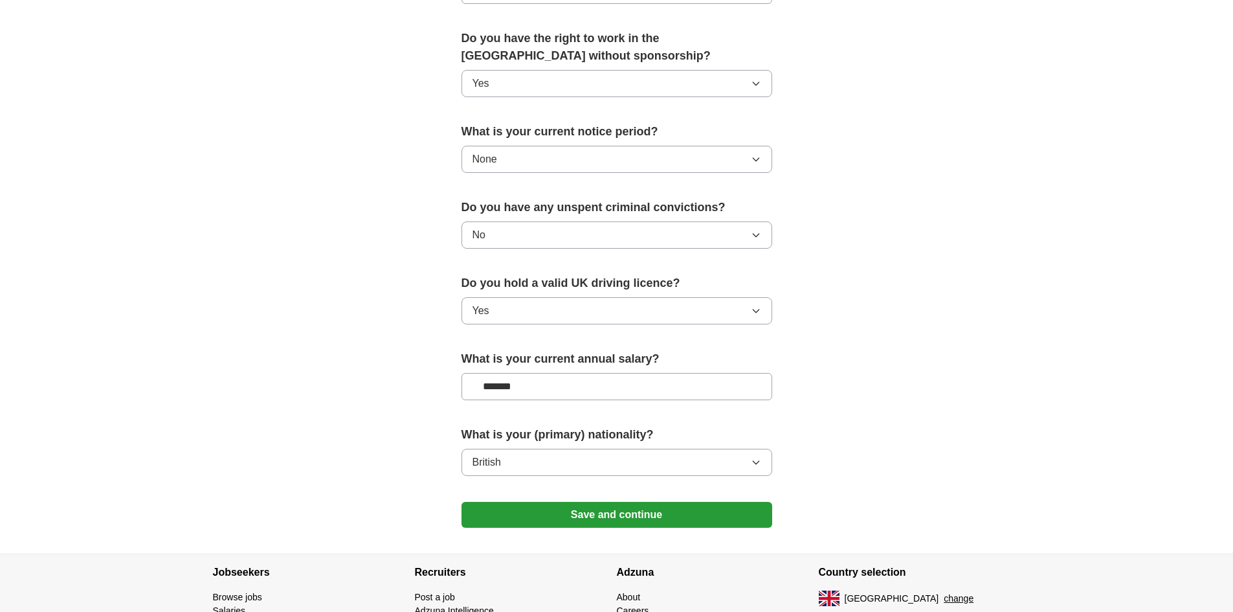
click at [592, 511] on button "Save and continue" at bounding box center [617, 515] width 311 height 26
